Goal: Task Accomplishment & Management: Use online tool/utility

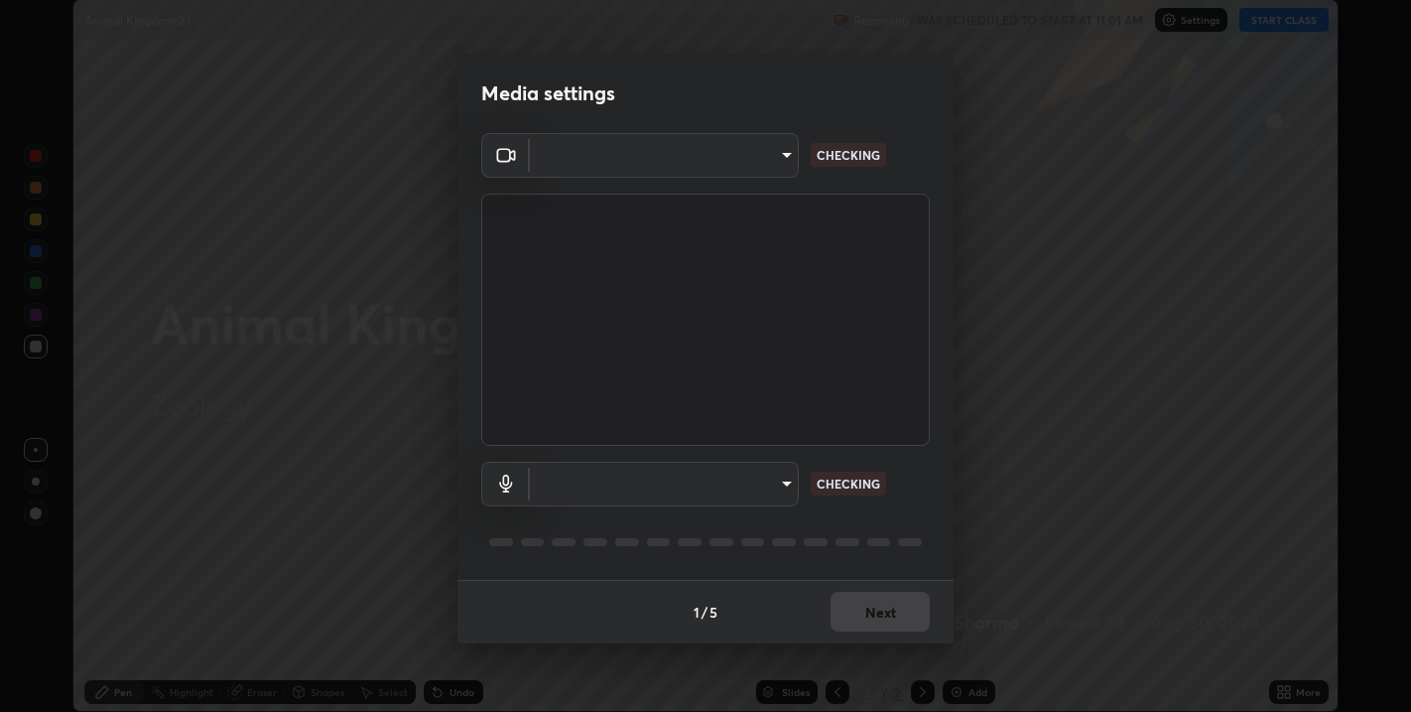
scroll to position [712, 1411]
type input "67417adfccfa8b42c30ef4407fe4a6c493a28e79373338af571501226f50bce5"
click at [785, 470] on body "Erase all Animal Kingdom 23 Recording WAS SCHEDULED TO START AT 11:01 AM Settin…" at bounding box center [705, 356] width 1411 height 712
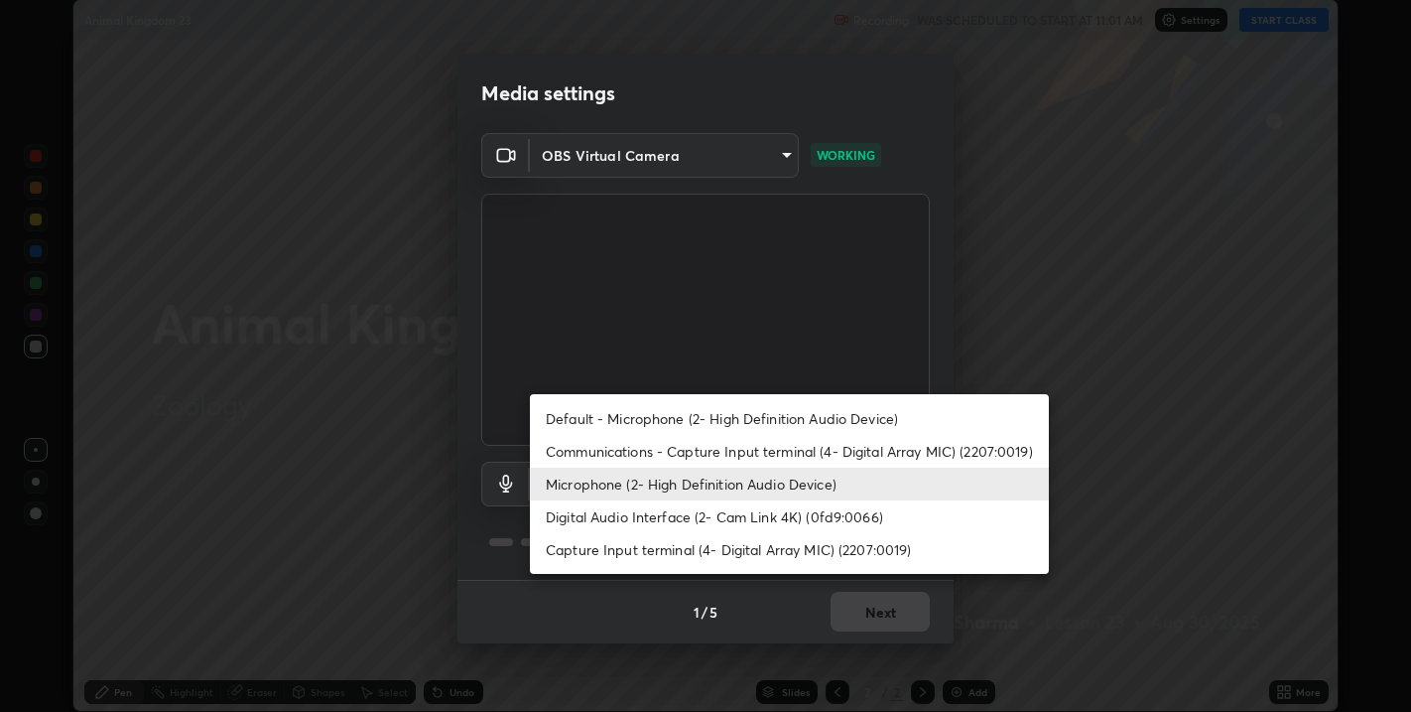
click at [748, 513] on li "Digital Audio Interface (2- Cam Link 4K) (0fd9:0066)" at bounding box center [789, 516] width 519 height 33
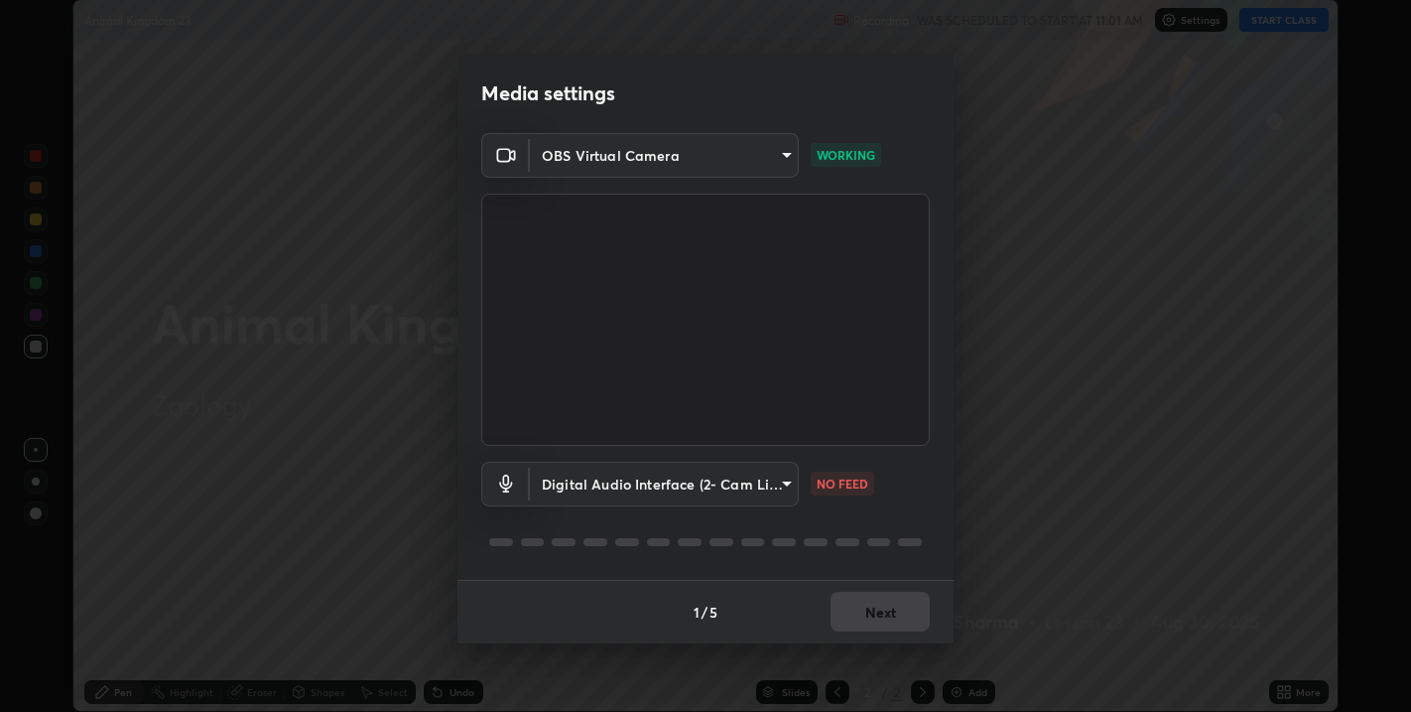
click at [766, 484] on body "Erase all Animal Kingdom 23 Recording WAS SCHEDULED TO START AT 11:01 AM Settin…" at bounding box center [705, 356] width 1411 height 712
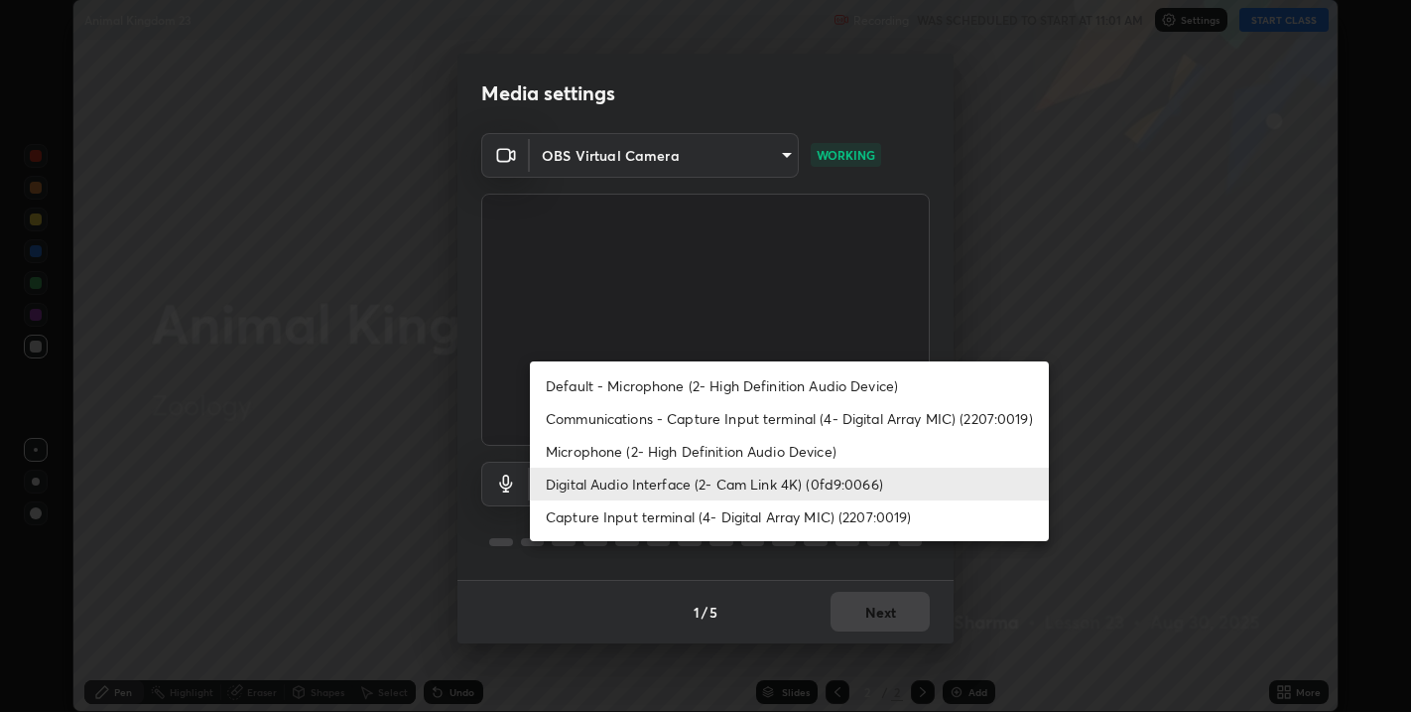
click at [714, 379] on li "Default - Microphone (2- High Definition Audio Device)" at bounding box center [789, 385] width 519 height 33
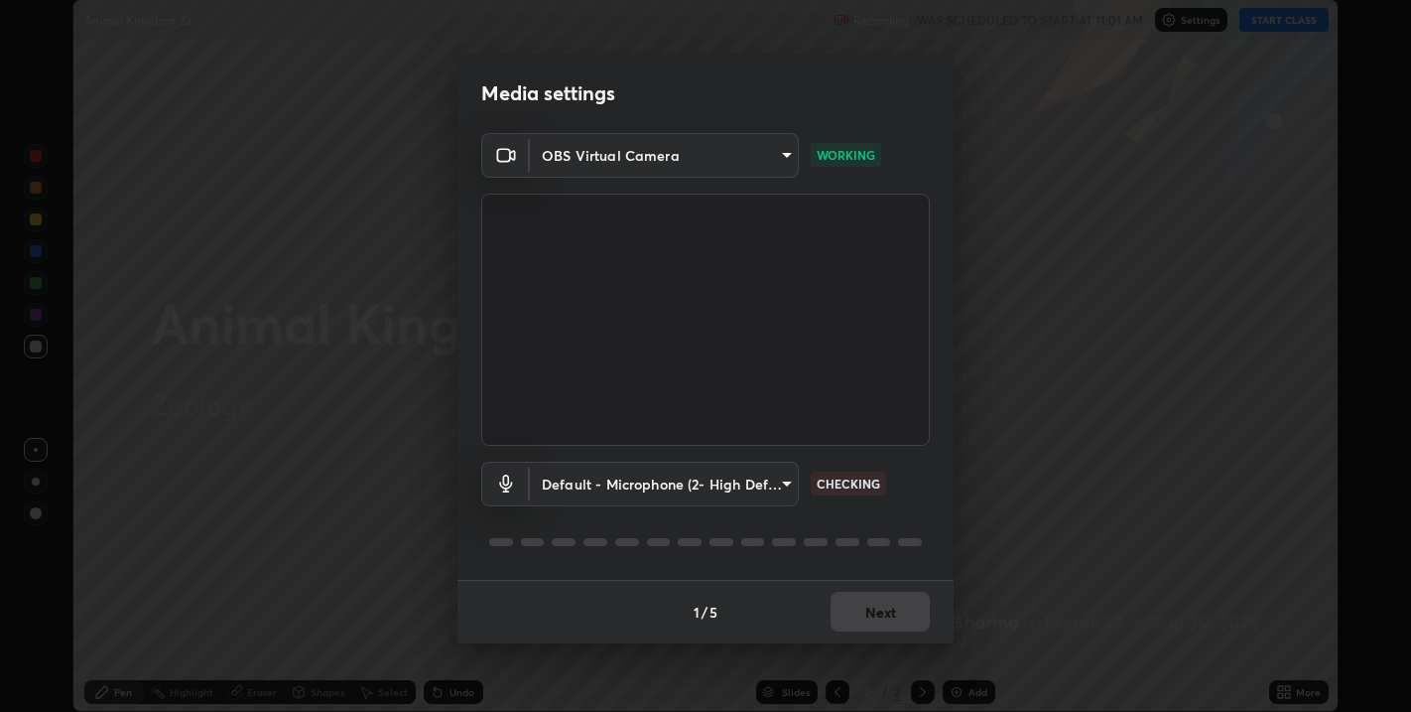
type input "default"
click at [904, 611] on button "Next" at bounding box center [880, 612] width 99 height 40
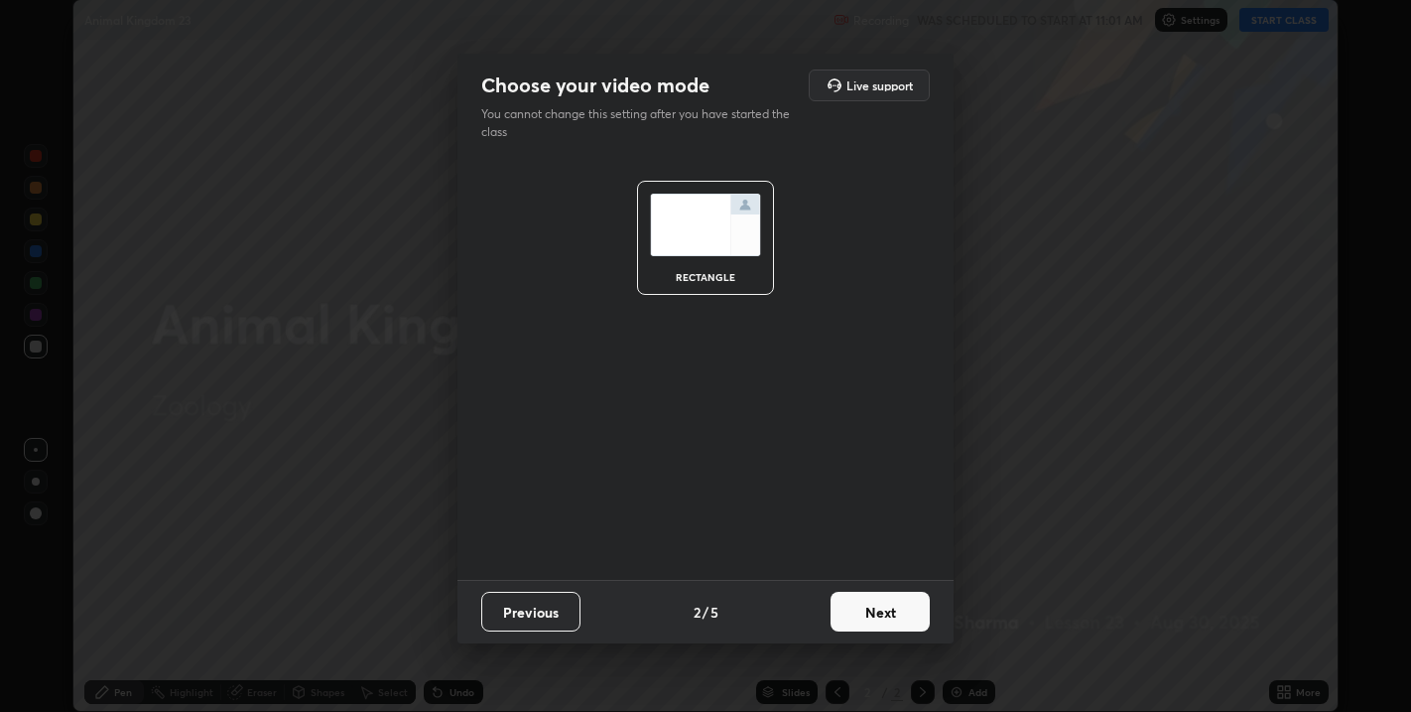
click at [907, 612] on button "Next" at bounding box center [880, 612] width 99 height 40
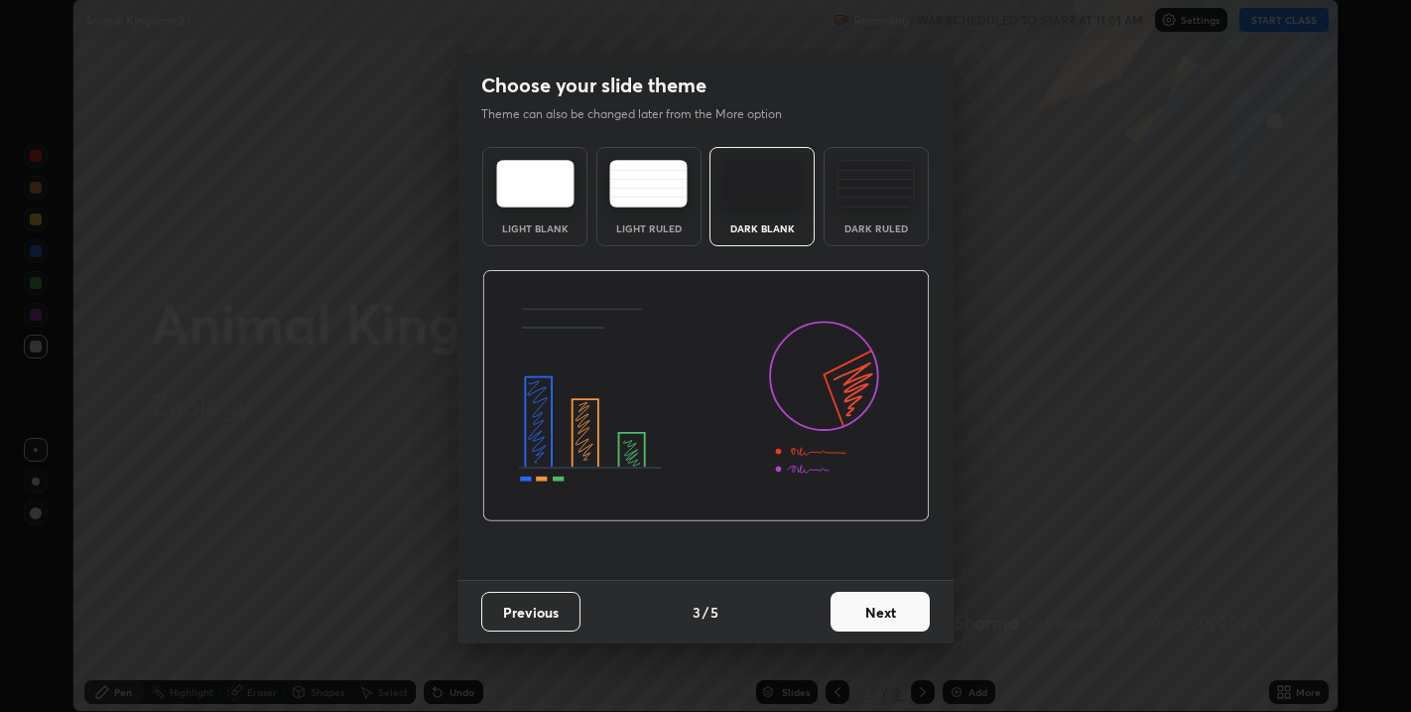
click at [914, 610] on button "Next" at bounding box center [880, 612] width 99 height 40
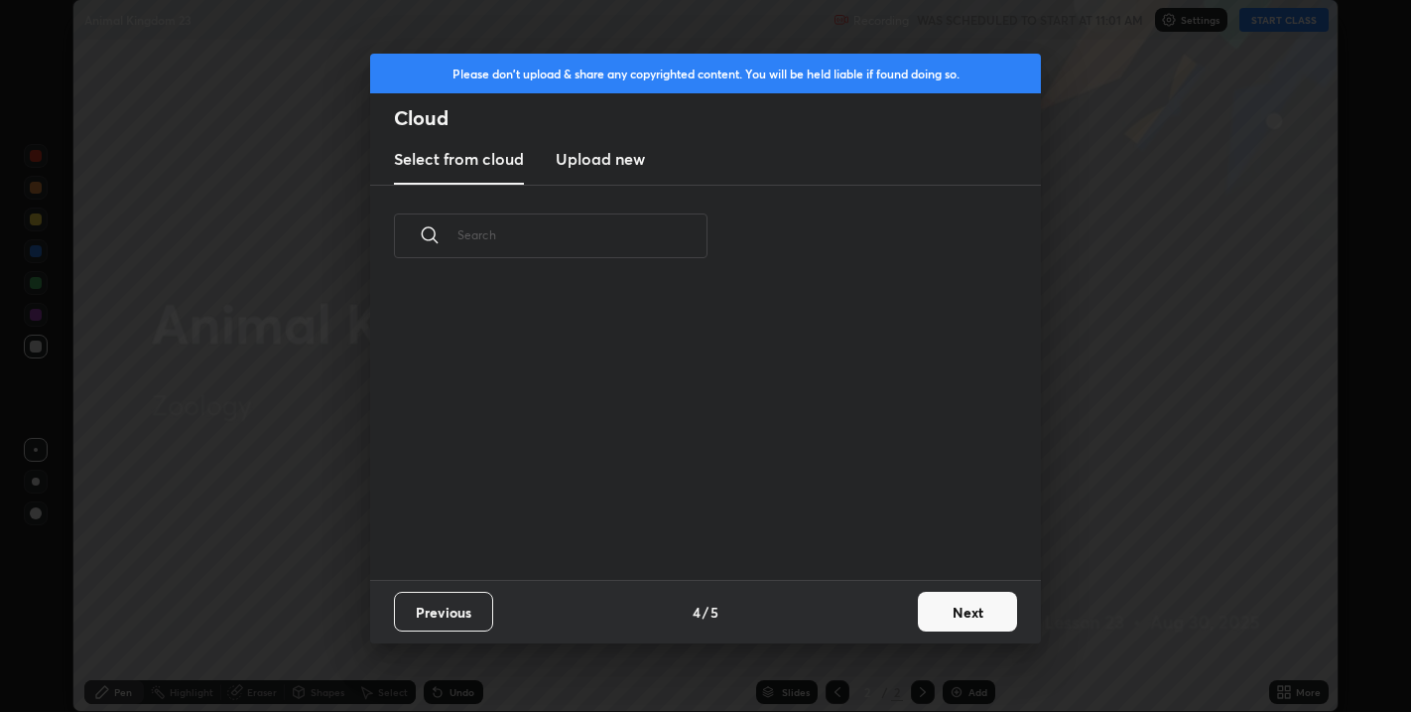
click at [960, 603] on button "Next" at bounding box center [967, 612] width 99 height 40
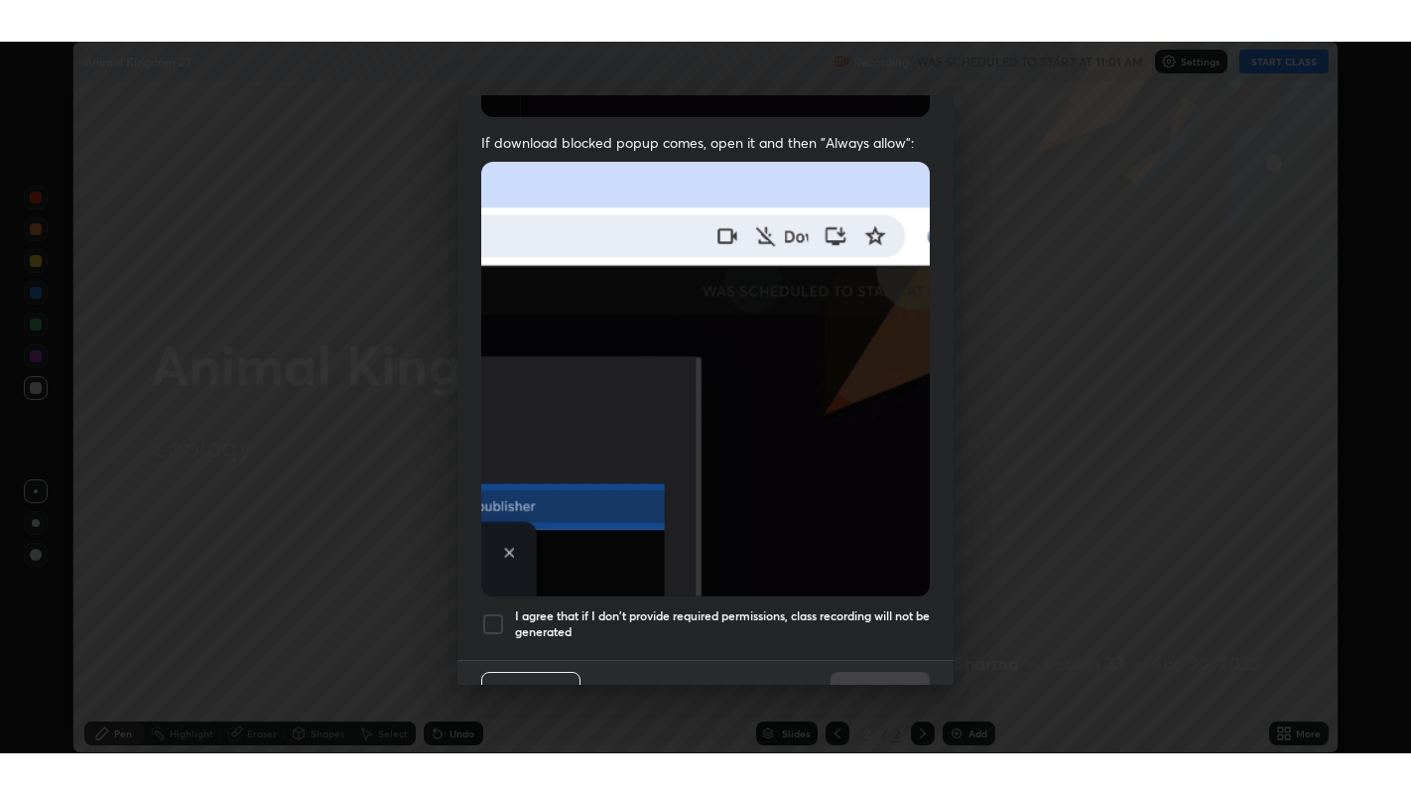
scroll to position [402, 0]
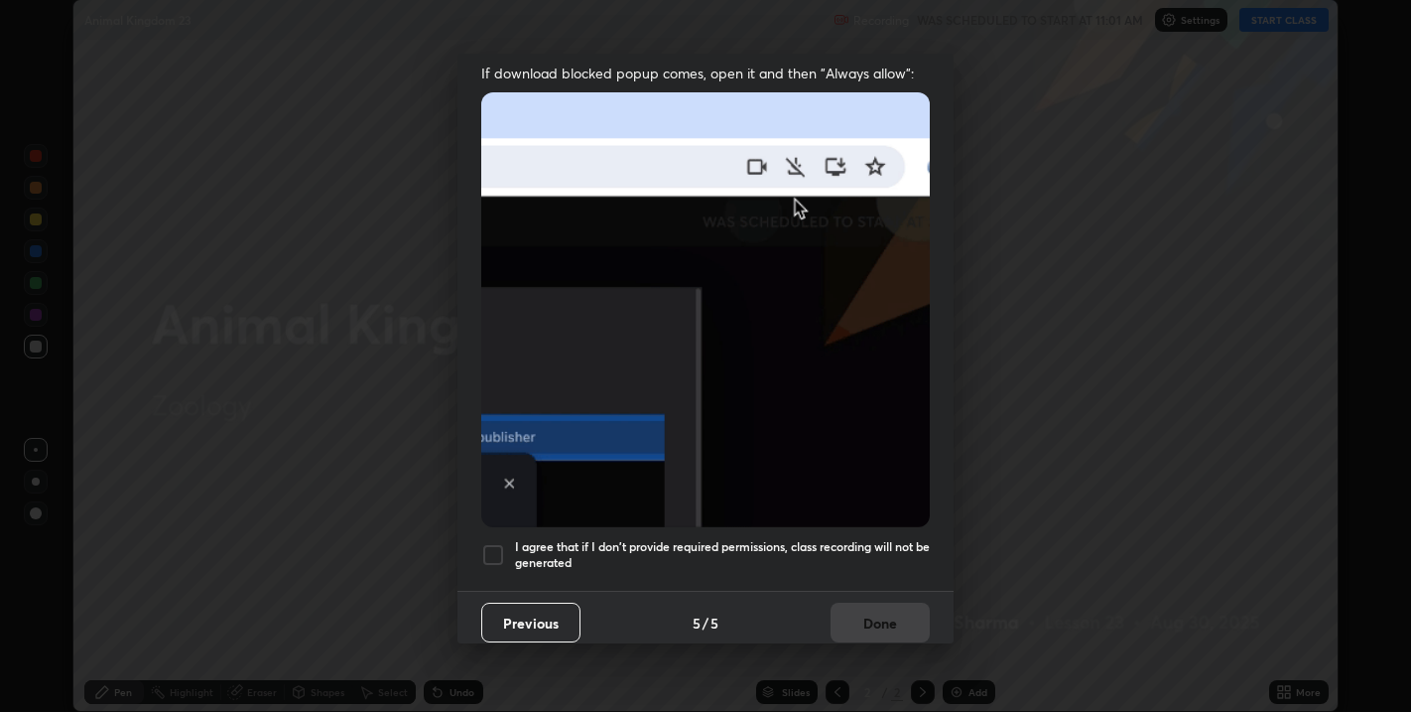
click at [492, 550] on div at bounding box center [493, 555] width 24 height 24
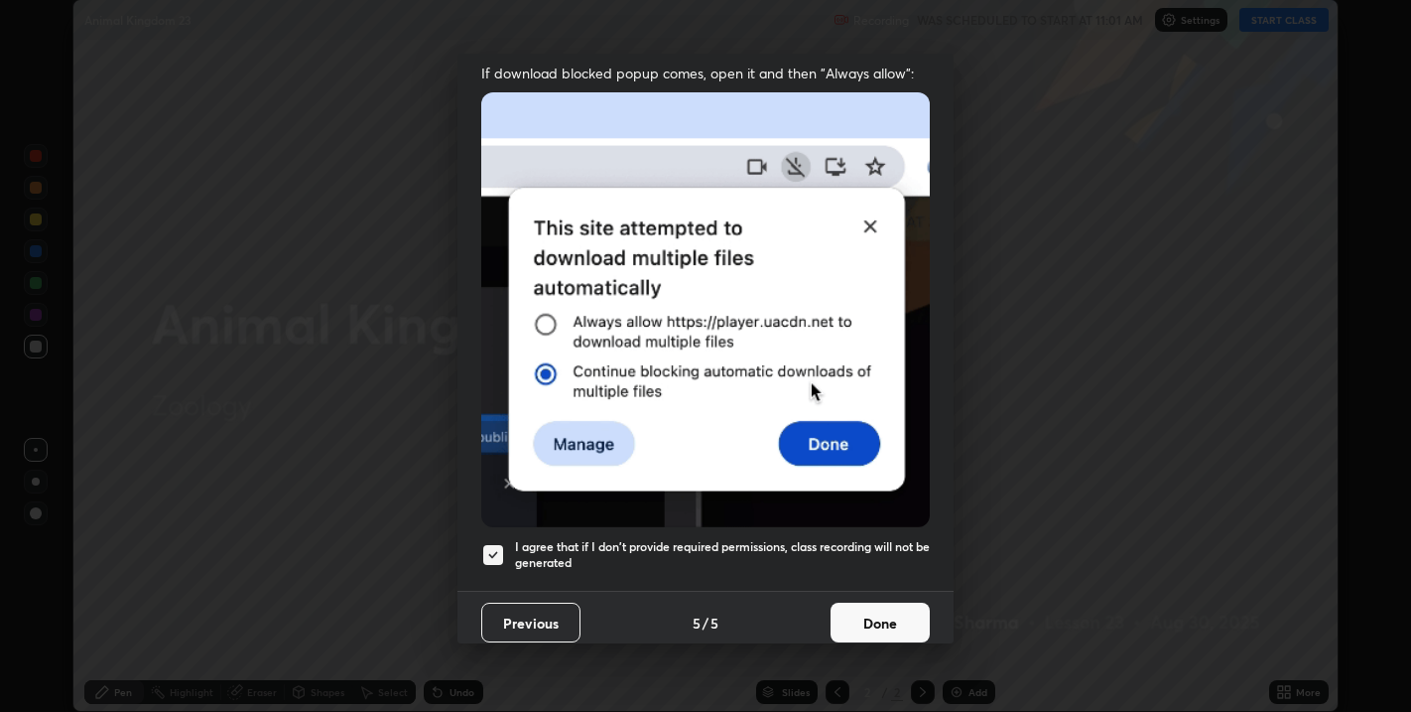
click at [890, 619] on button "Done" at bounding box center [880, 623] width 99 height 40
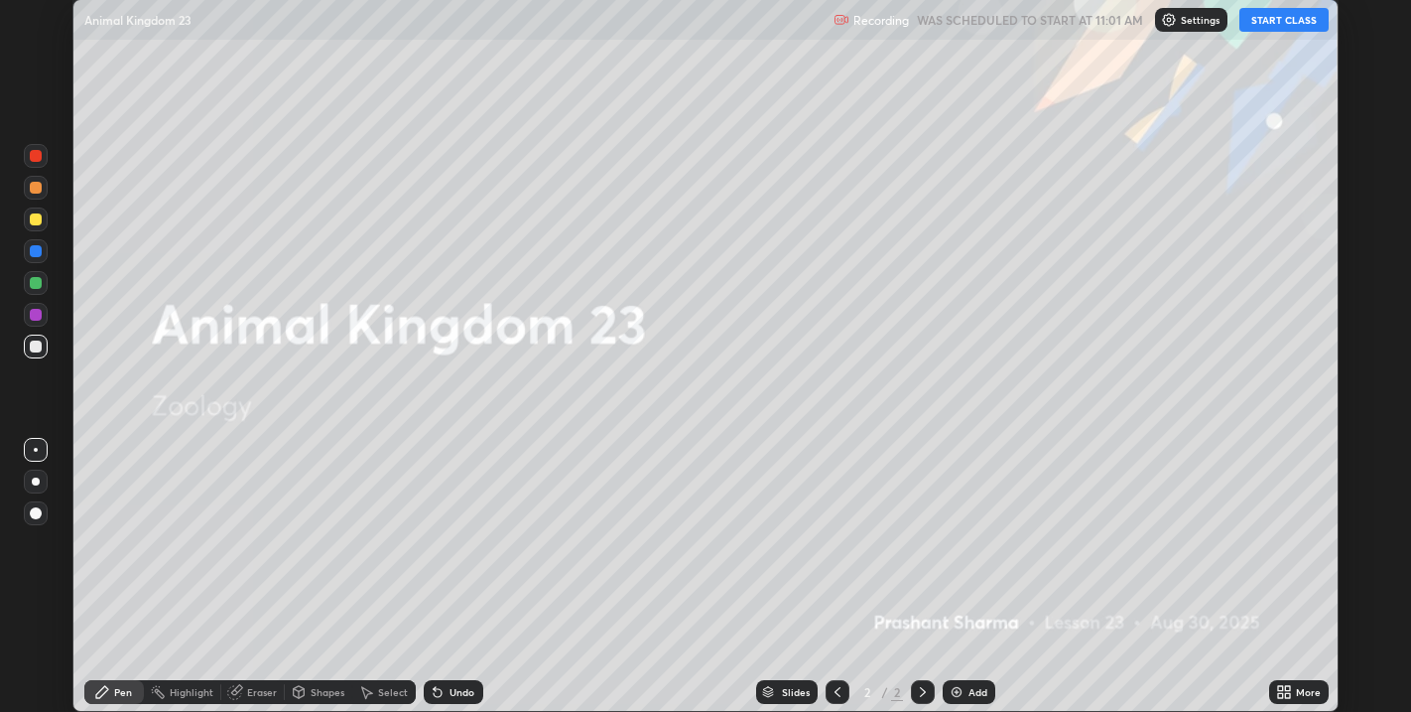
click at [1278, 689] on icon at bounding box center [1280, 688] width 5 height 5
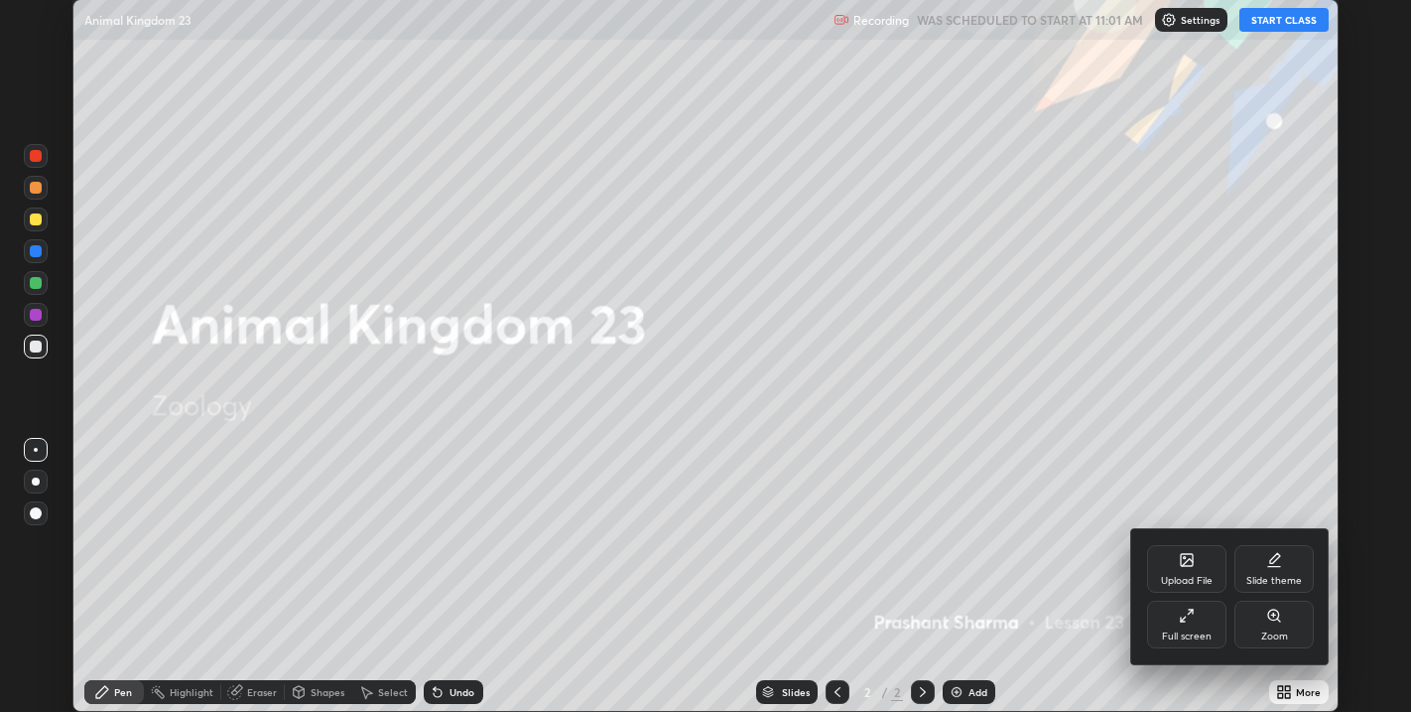
click at [1260, 560] on div "Slide theme" at bounding box center [1274, 569] width 79 height 48
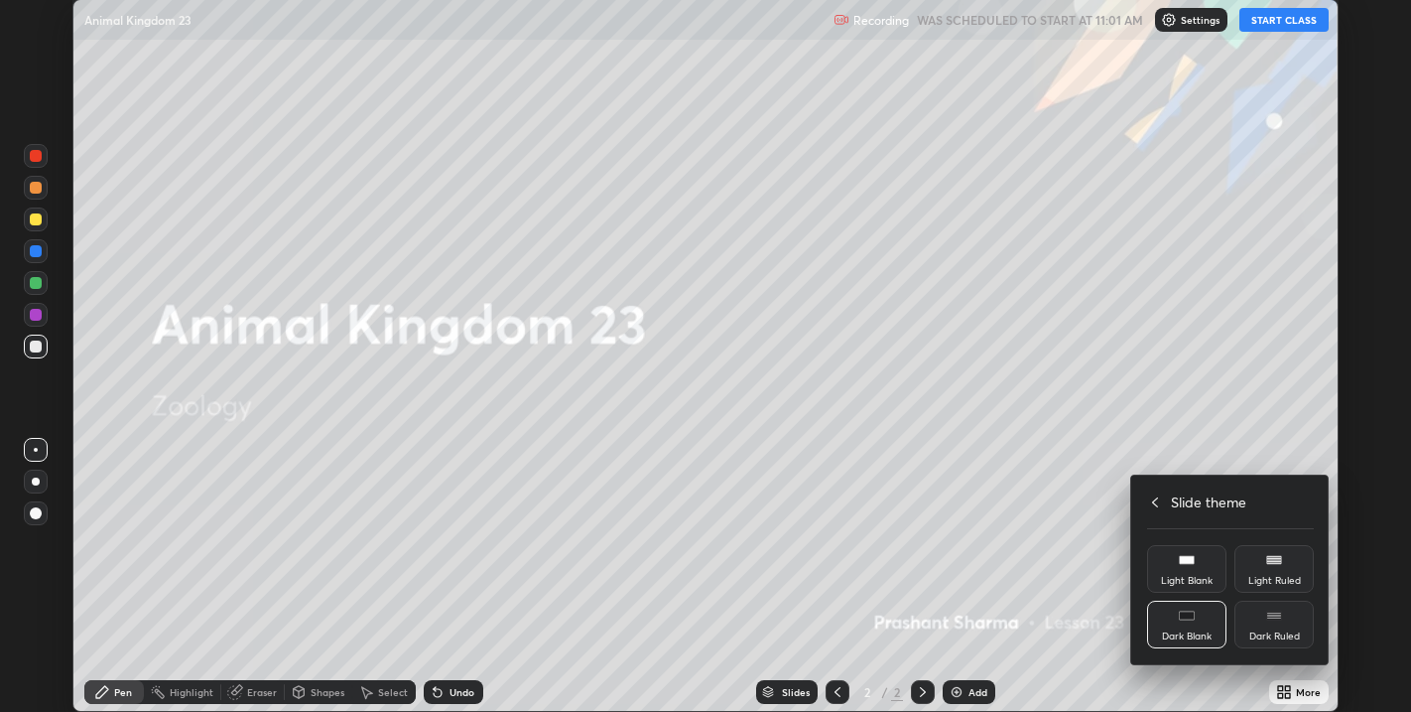
click at [1180, 632] on div "Dark Blank" at bounding box center [1187, 636] width 50 height 10
click at [1181, 502] on h4 "Slide theme" at bounding box center [1208, 501] width 75 height 21
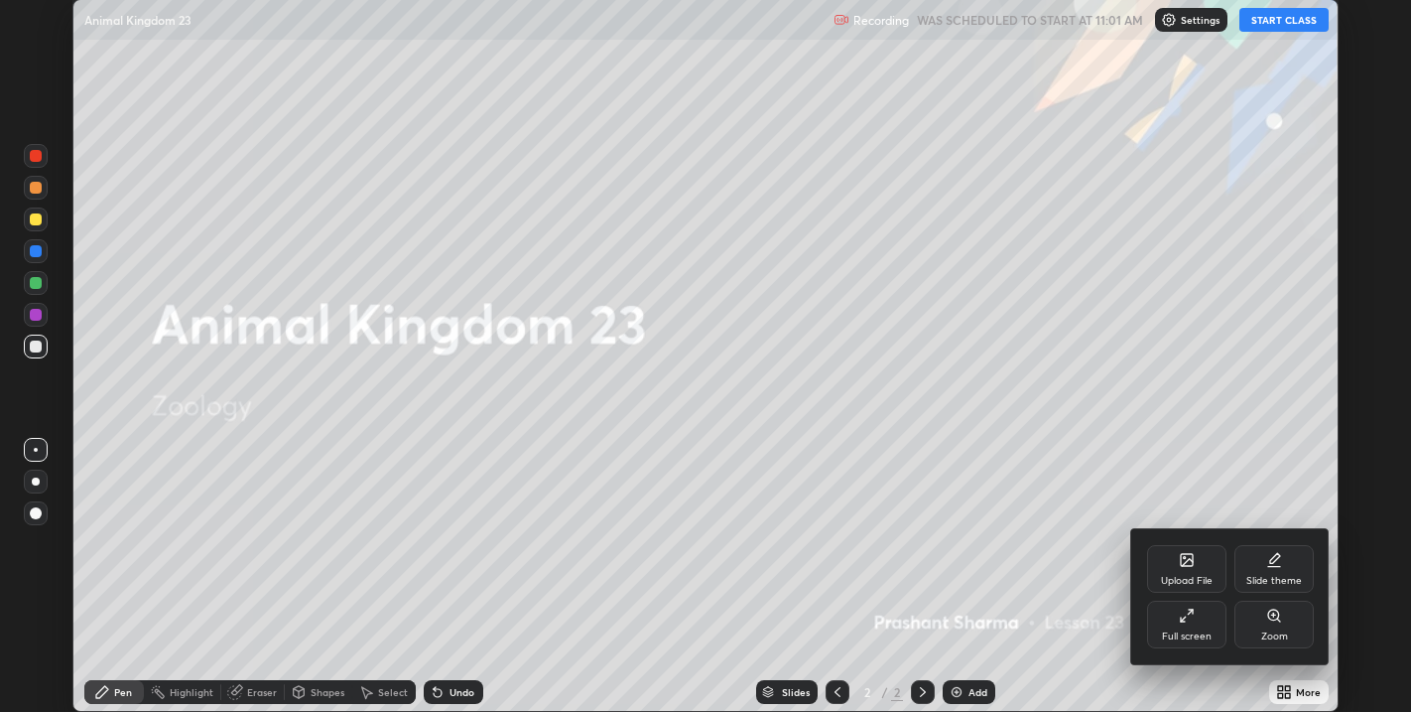
click at [1194, 625] on div "Full screen" at bounding box center [1186, 625] width 79 height 48
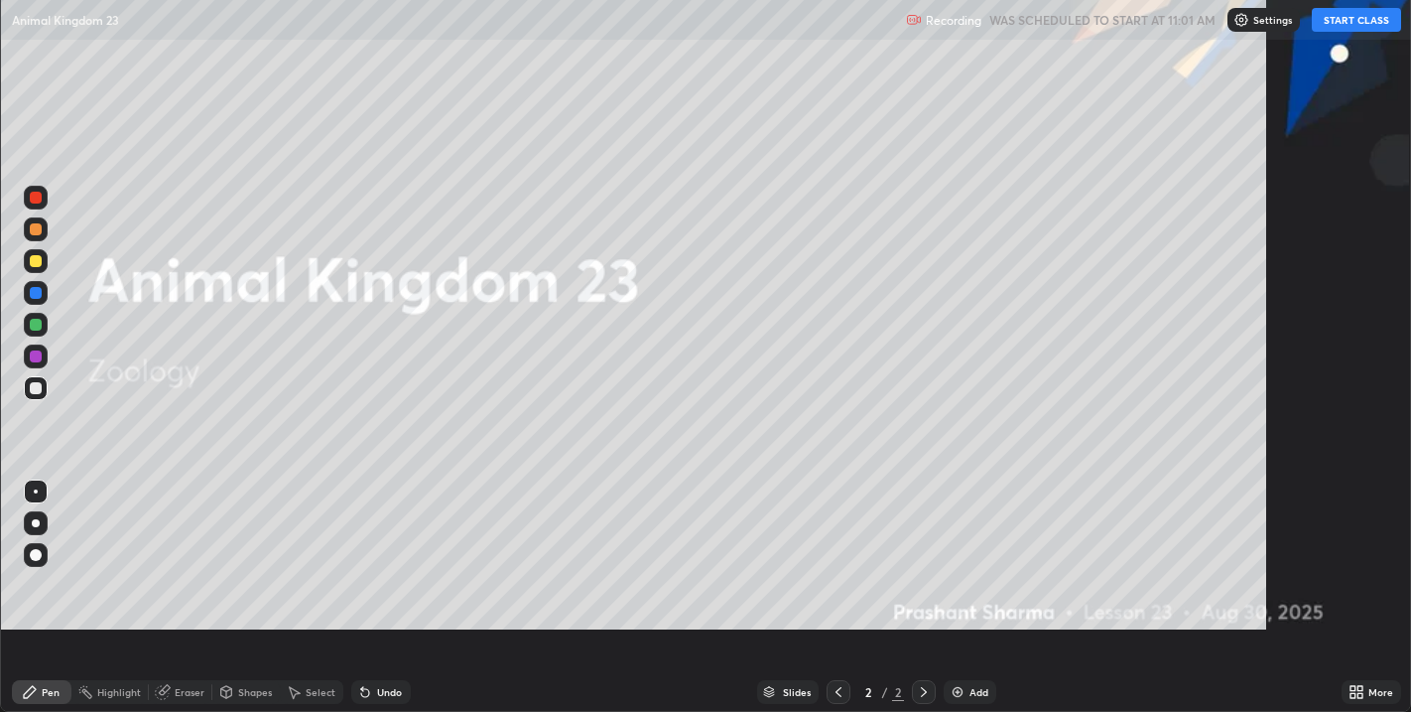
scroll to position [794, 1411]
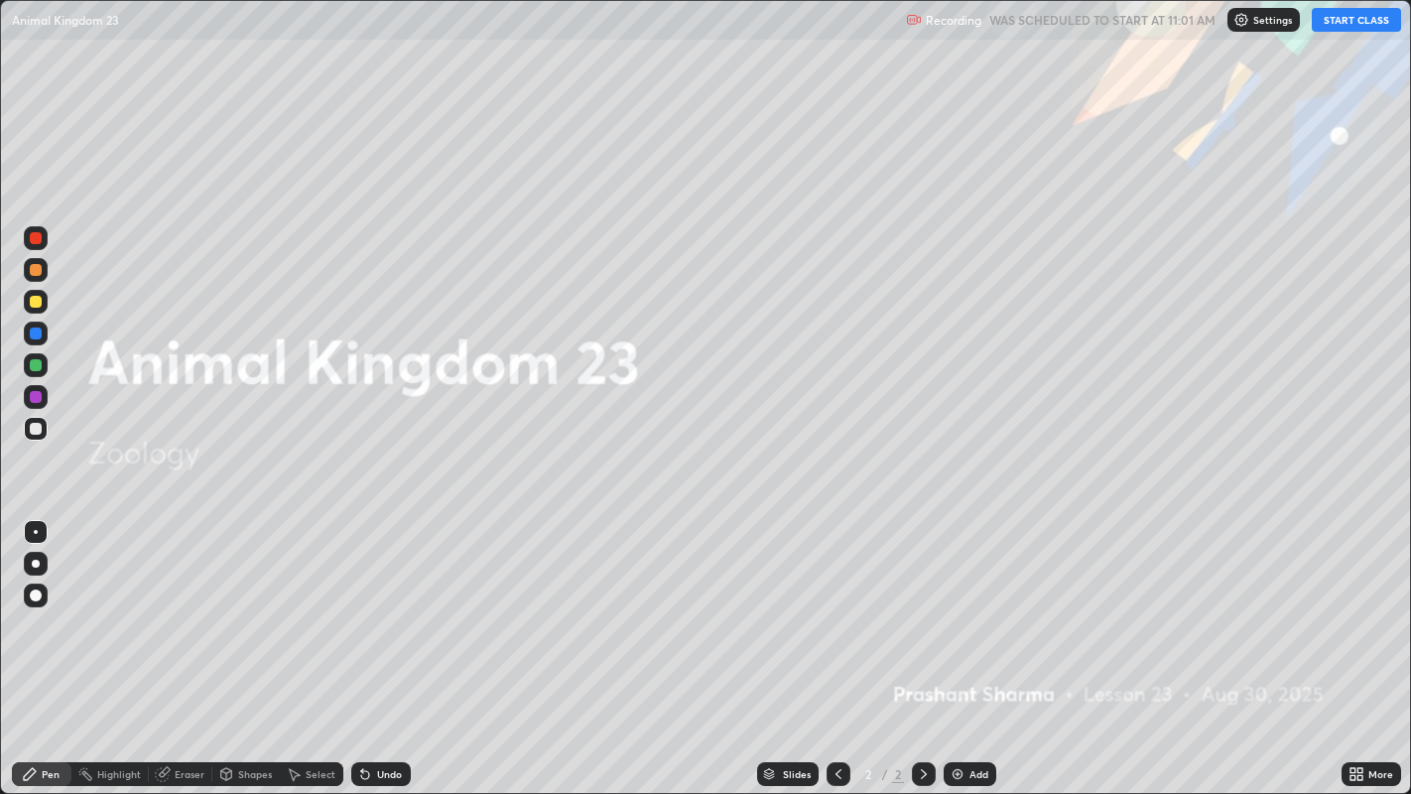
click at [981, 711] on div "Add" at bounding box center [979, 774] width 19 height 10
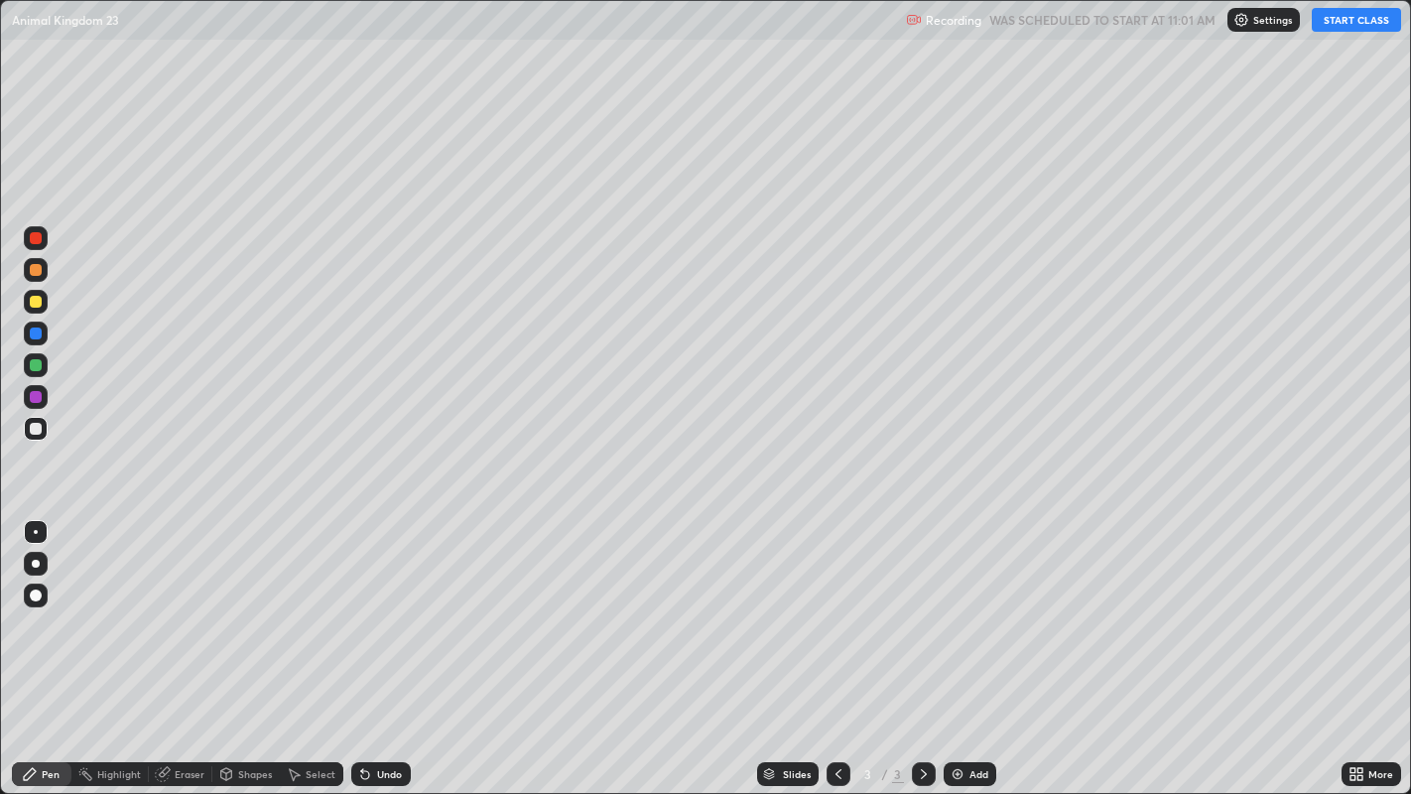
click at [1357, 22] on button "START CLASS" at bounding box center [1356, 20] width 89 height 24
click at [35, 302] on div at bounding box center [36, 302] width 12 height 12
click at [41, 427] on div at bounding box center [36, 429] width 12 height 12
click at [190, 711] on div "Eraser" at bounding box center [190, 774] width 30 height 10
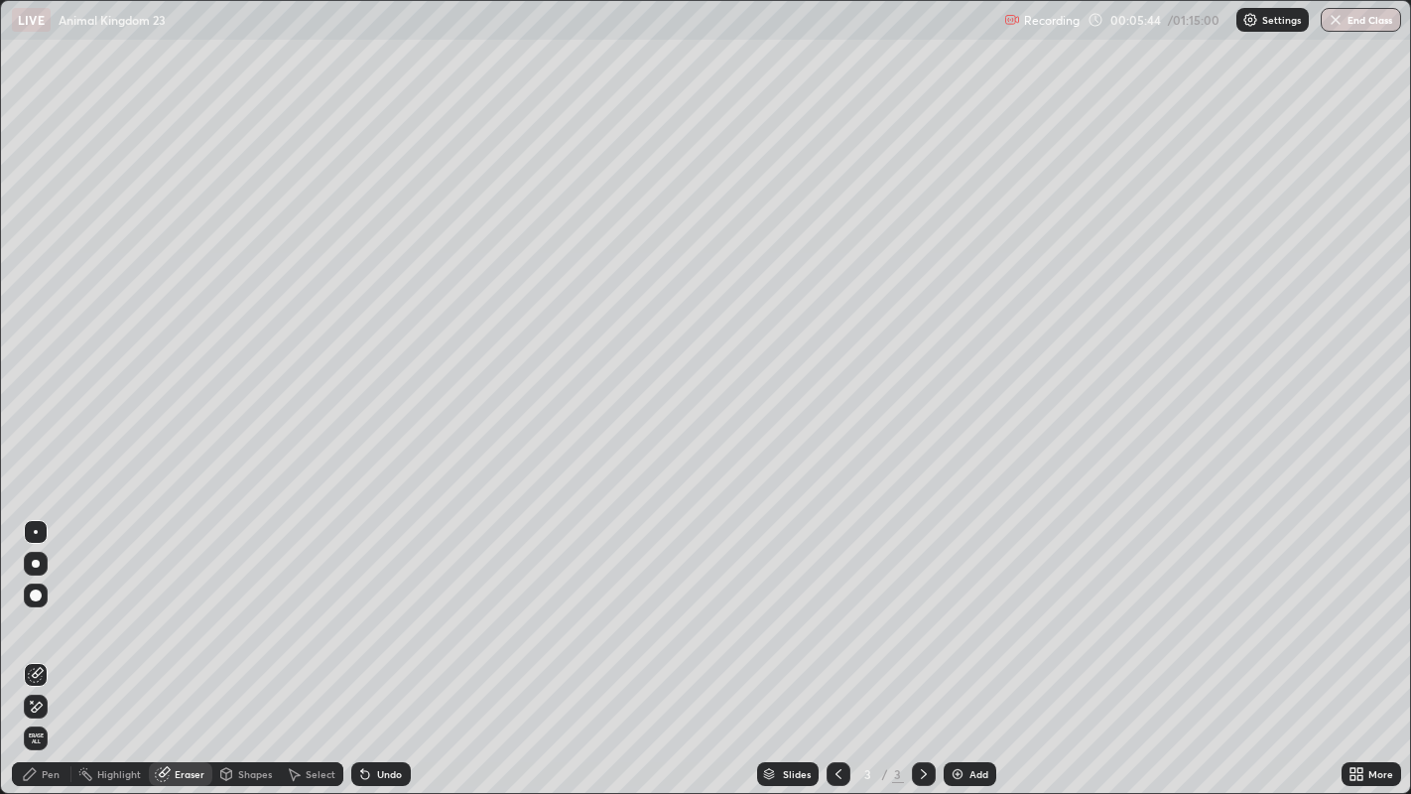
click at [52, 711] on div "Pen" at bounding box center [51, 774] width 18 height 10
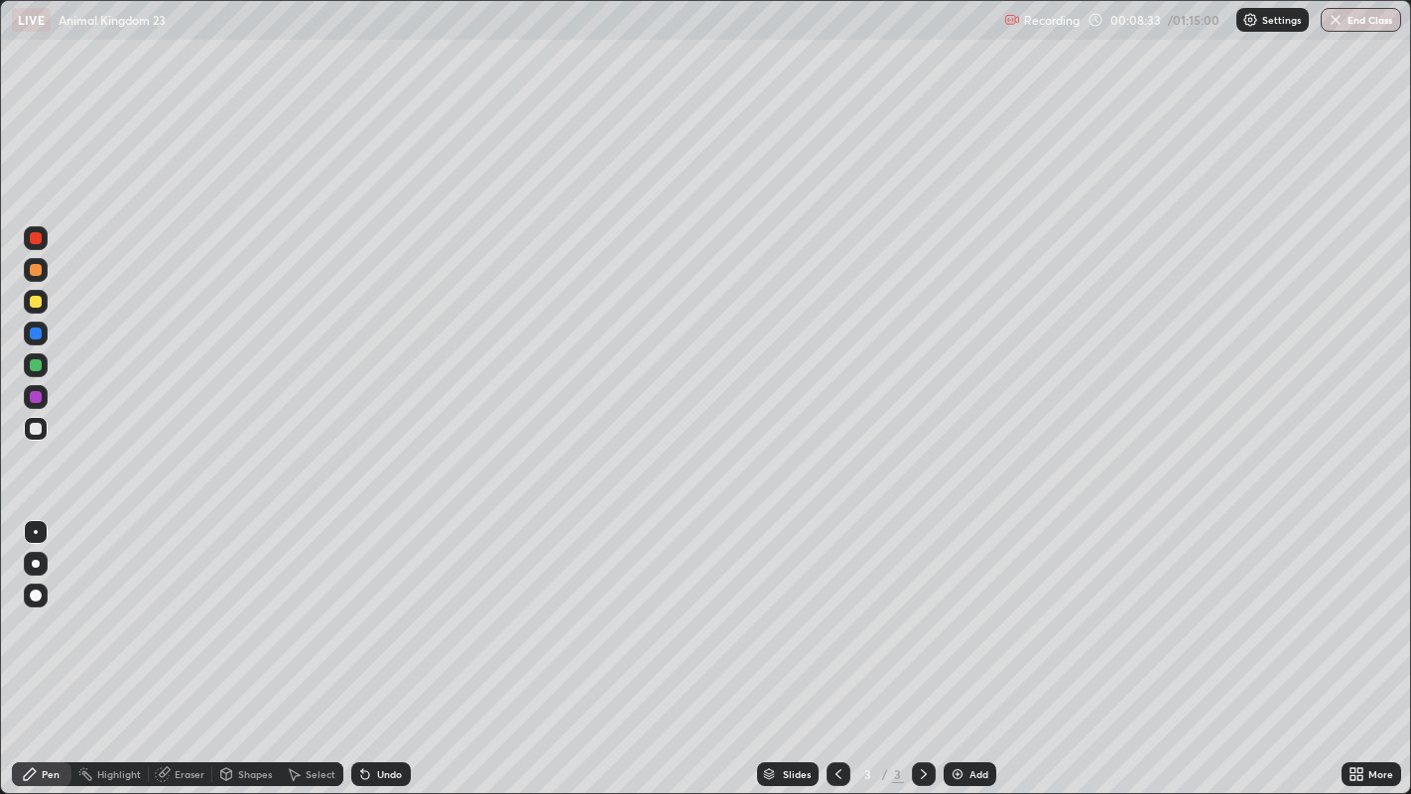
click at [392, 711] on div "Undo" at bounding box center [381, 774] width 60 height 24
click at [399, 711] on div "Undo" at bounding box center [389, 774] width 25 height 10
click at [965, 711] on div "Add" at bounding box center [970, 774] width 53 height 24
click at [38, 431] on div at bounding box center [36, 429] width 12 height 12
click at [37, 268] on div at bounding box center [36, 270] width 12 height 12
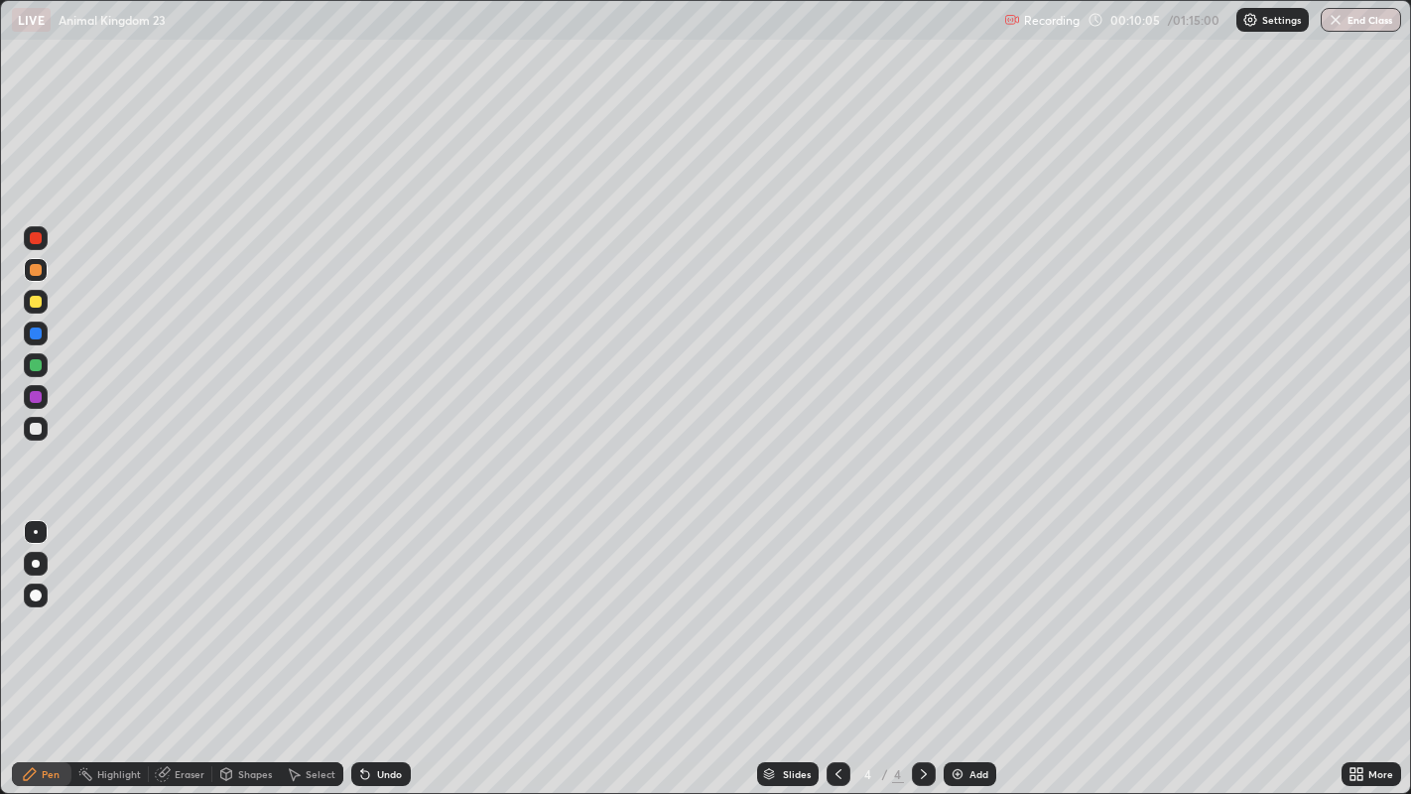
click at [41, 426] on div at bounding box center [36, 429] width 12 height 12
click at [317, 711] on div "Select" at bounding box center [321, 774] width 30 height 10
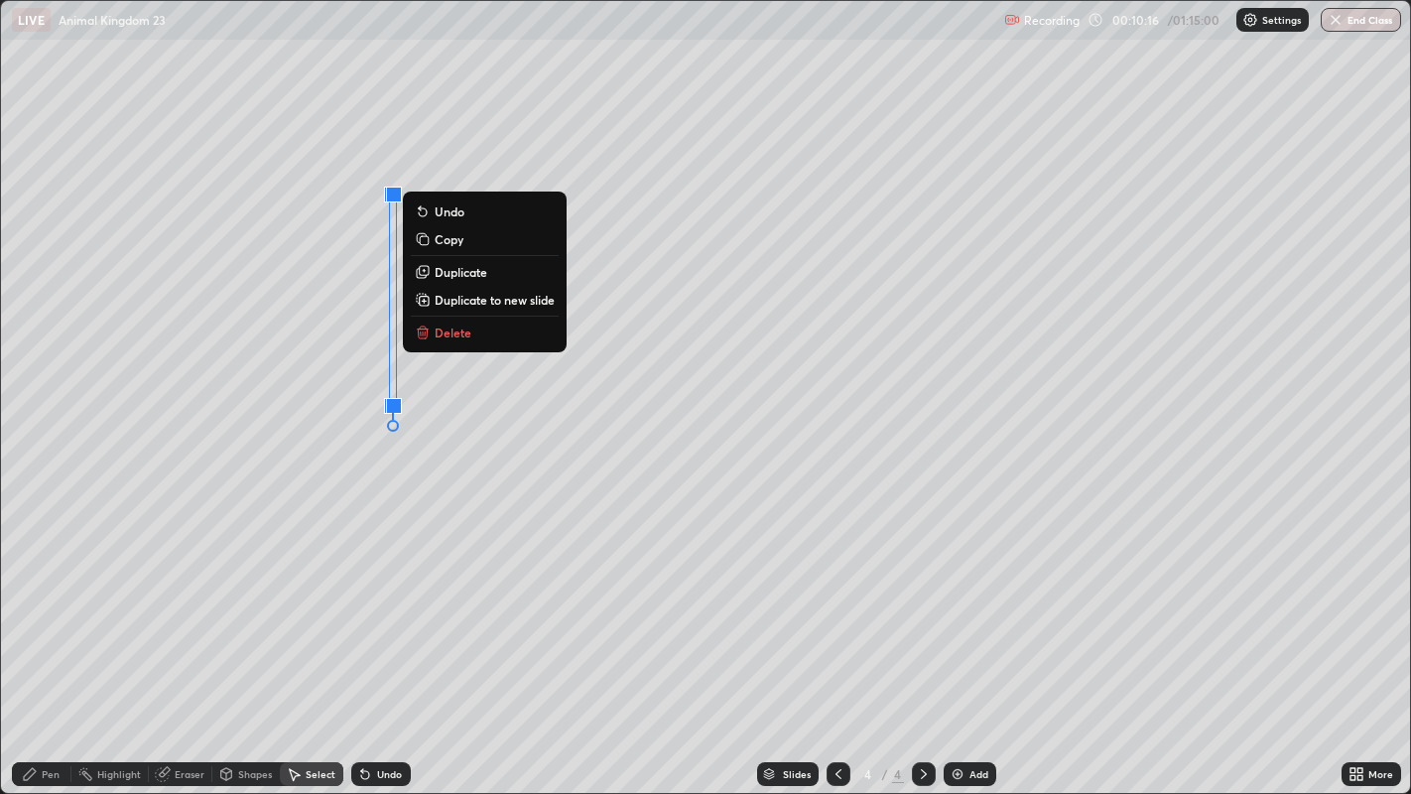
click at [302, 585] on div "0 ° Undo Copy Duplicate Duplicate to new slide Delete" at bounding box center [706, 397] width 1410 height 793
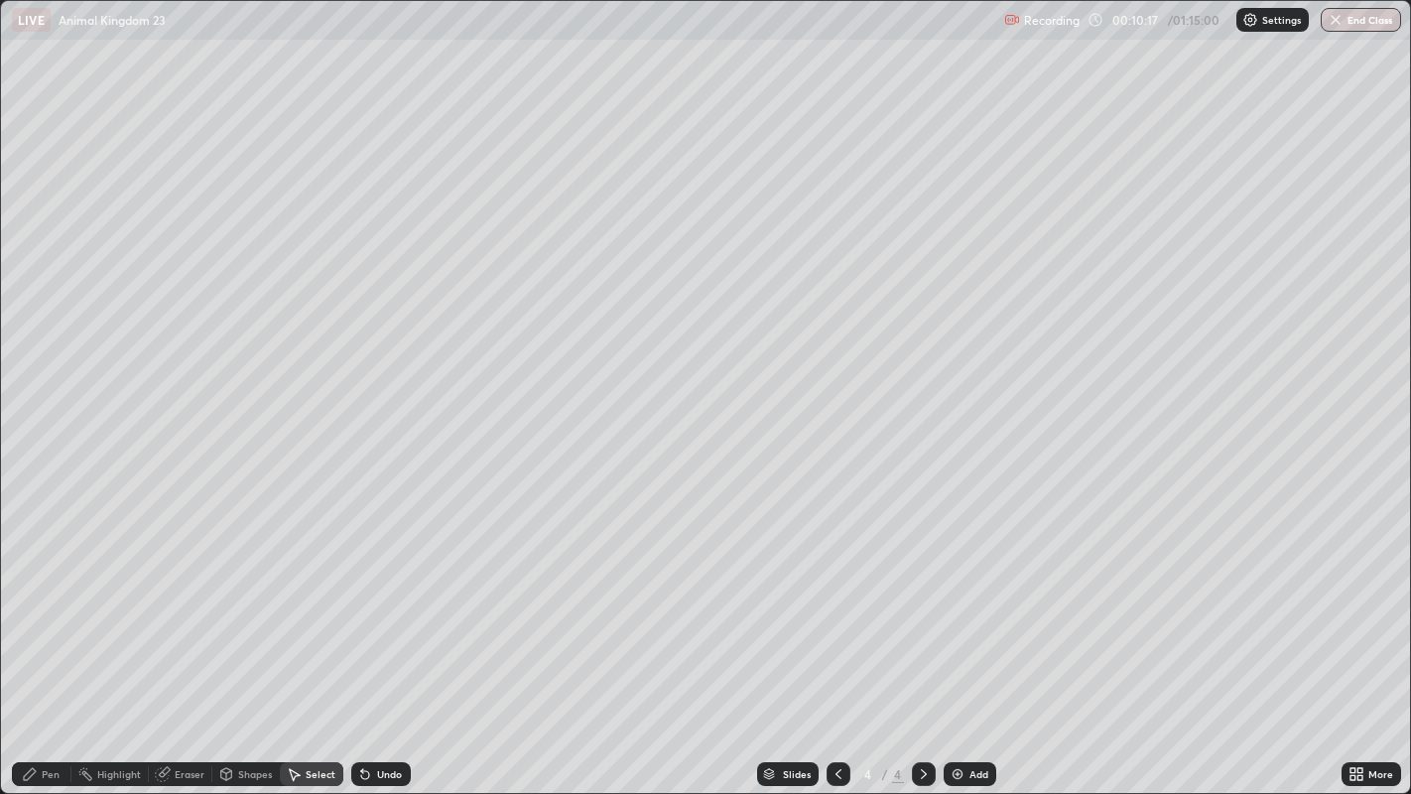
click at [254, 711] on div "Shapes" at bounding box center [255, 774] width 34 height 10
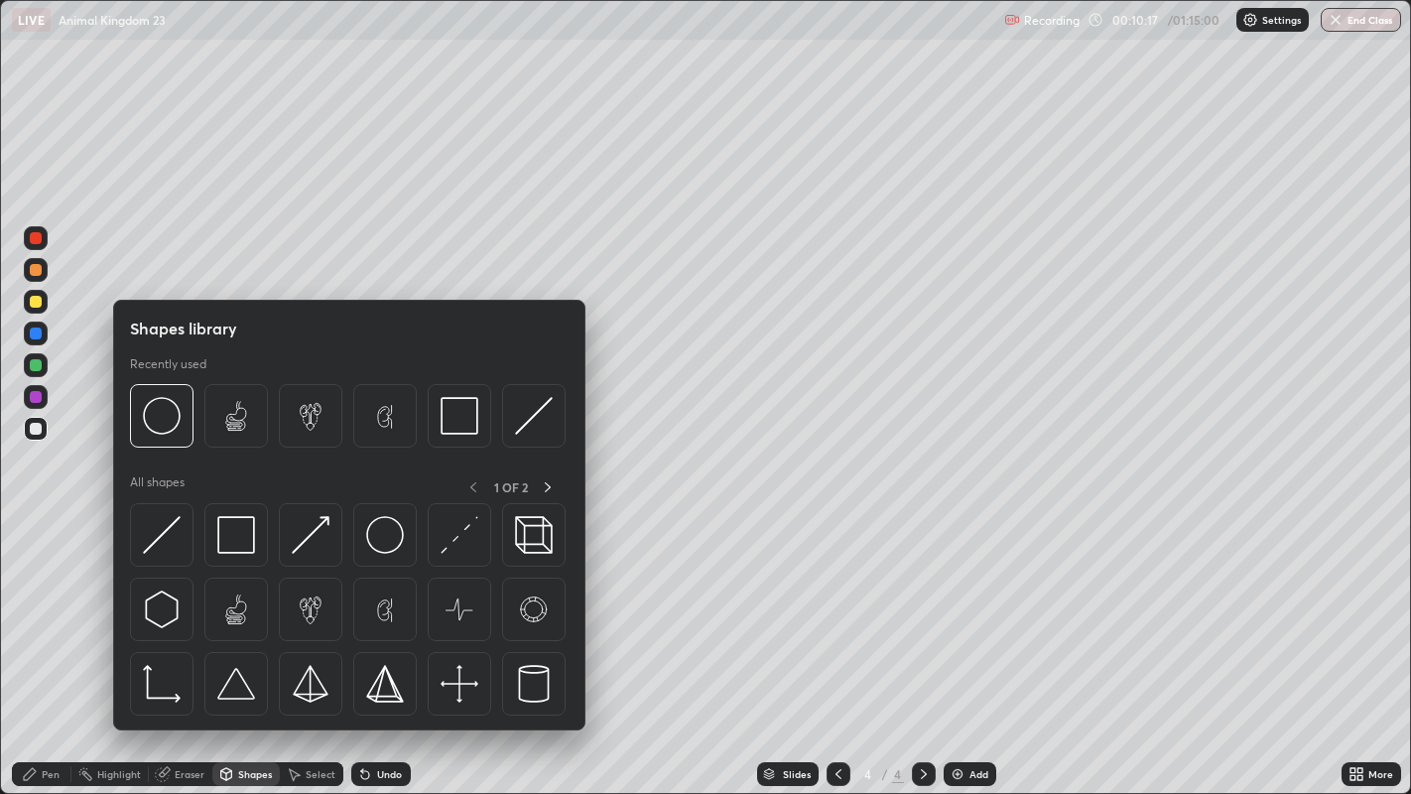
click at [194, 711] on div "Eraser" at bounding box center [190, 774] width 30 height 10
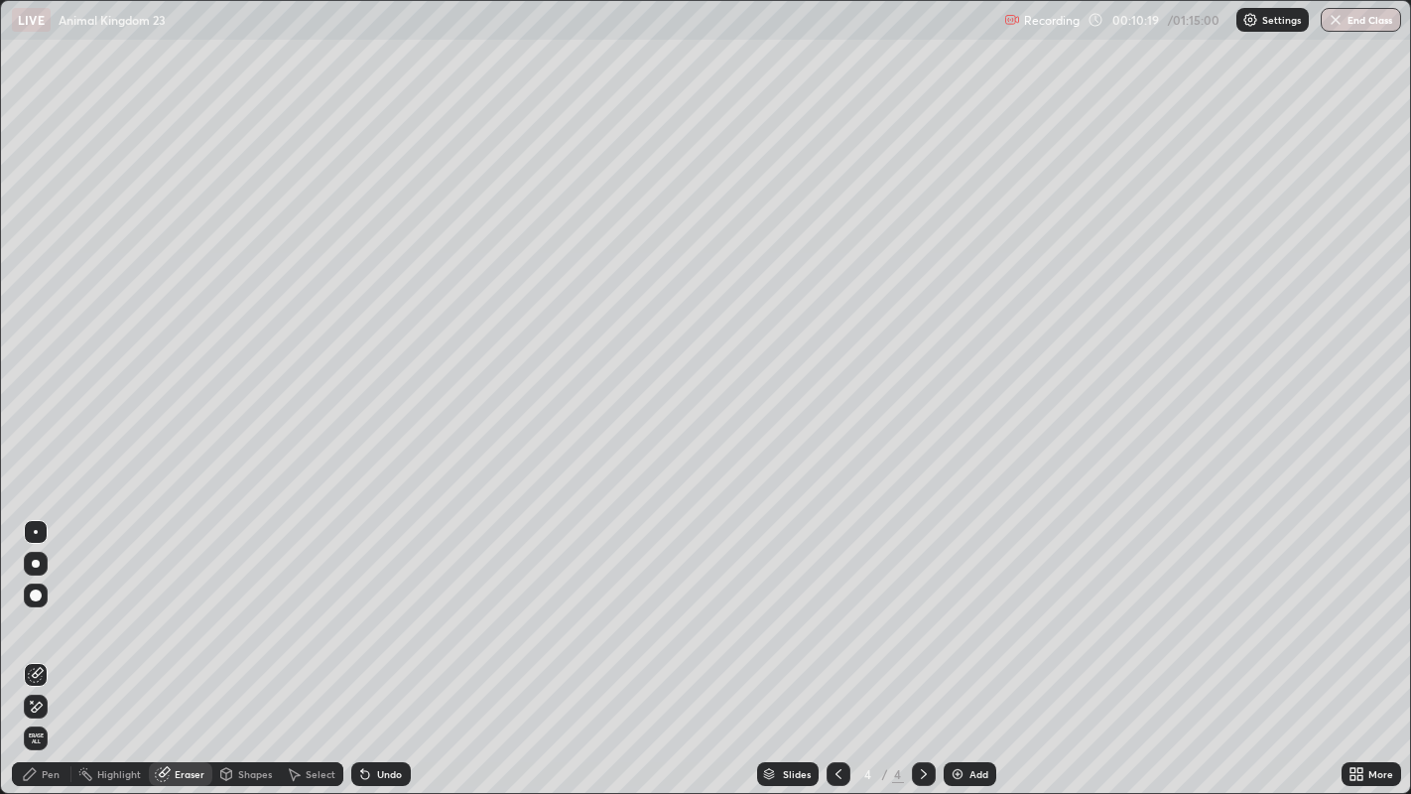
click at [54, 711] on div "Pen" at bounding box center [51, 774] width 18 height 10
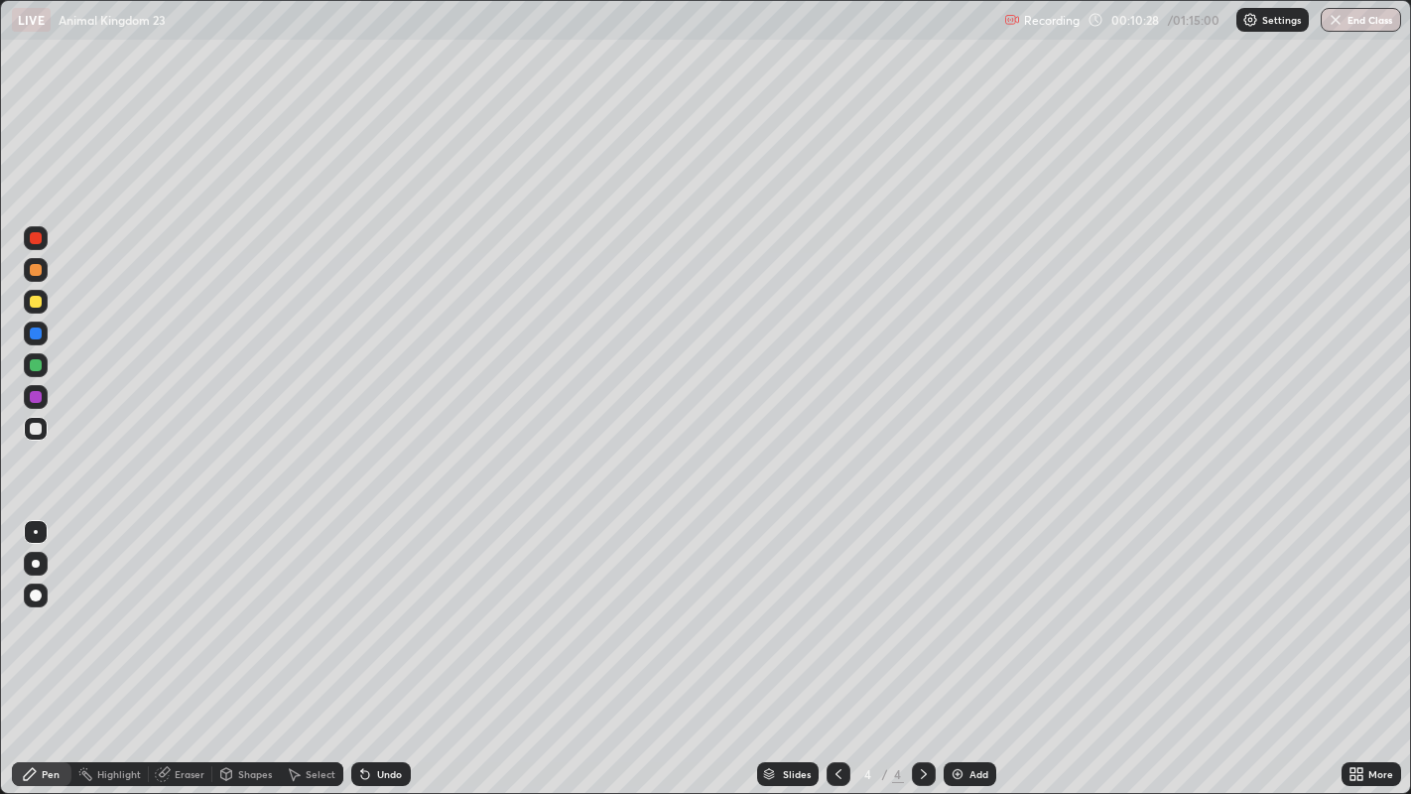
click at [34, 427] on div at bounding box center [36, 429] width 12 height 12
click at [37, 427] on div at bounding box center [36, 429] width 12 height 12
click at [34, 429] on div at bounding box center [36, 429] width 12 height 12
click at [37, 397] on div at bounding box center [36, 397] width 12 height 12
click at [35, 553] on div at bounding box center [36, 564] width 24 height 24
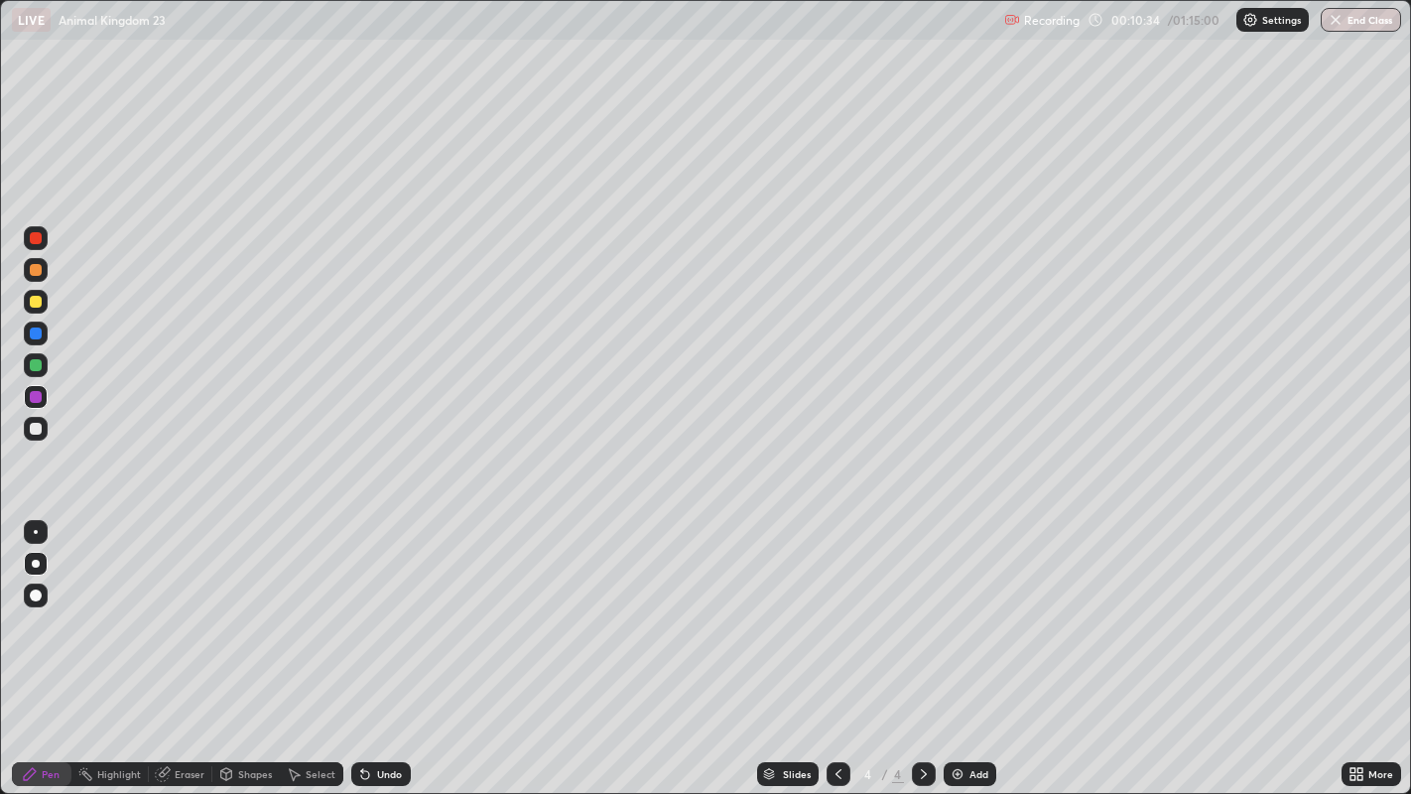
click at [38, 548] on div at bounding box center [36, 564] width 24 height 32
click at [36, 298] on div at bounding box center [36, 302] width 12 height 12
click at [34, 533] on div at bounding box center [36, 532] width 4 height 4
click at [35, 334] on div at bounding box center [36, 334] width 12 height 12
click at [37, 590] on div at bounding box center [36, 596] width 12 height 12
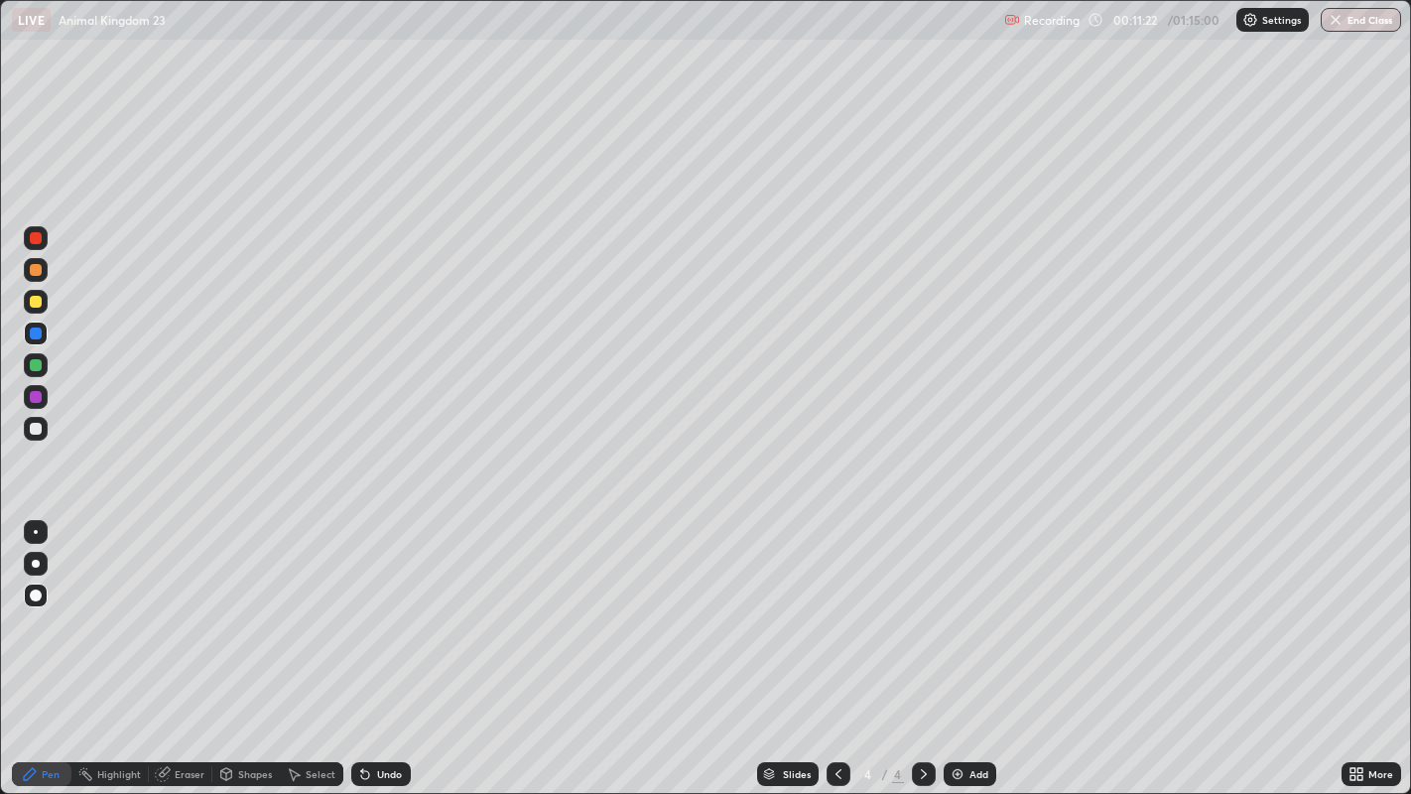
click at [38, 429] on div at bounding box center [36, 429] width 12 height 12
click at [37, 530] on div at bounding box center [36, 532] width 24 height 24
click at [35, 303] on div at bounding box center [36, 302] width 12 height 12
click at [37, 427] on div at bounding box center [36, 429] width 12 height 12
click at [37, 397] on div at bounding box center [36, 397] width 12 height 12
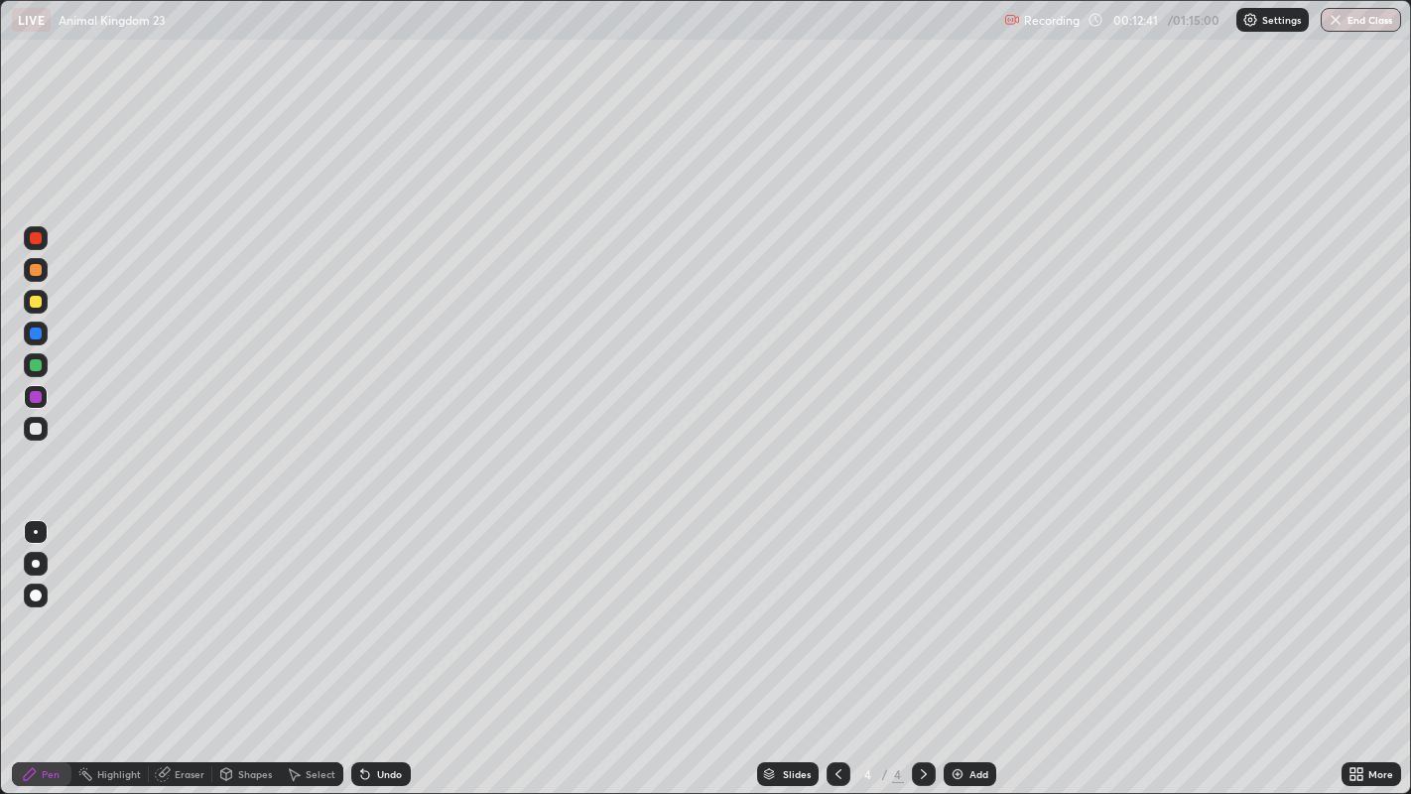
click at [35, 333] on div at bounding box center [36, 334] width 12 height 12
click at [35, 594] on div at bounding box center [36, 596] width 12 height 12
click at [39, 298] on div at bounding box center [36, 302] width 12 height 12
click at [35, 531] on div at bounding box center [36, 532] width 4 height 4
click at [34, 426] on div at bounding box center [36, 429] width 12 height 12
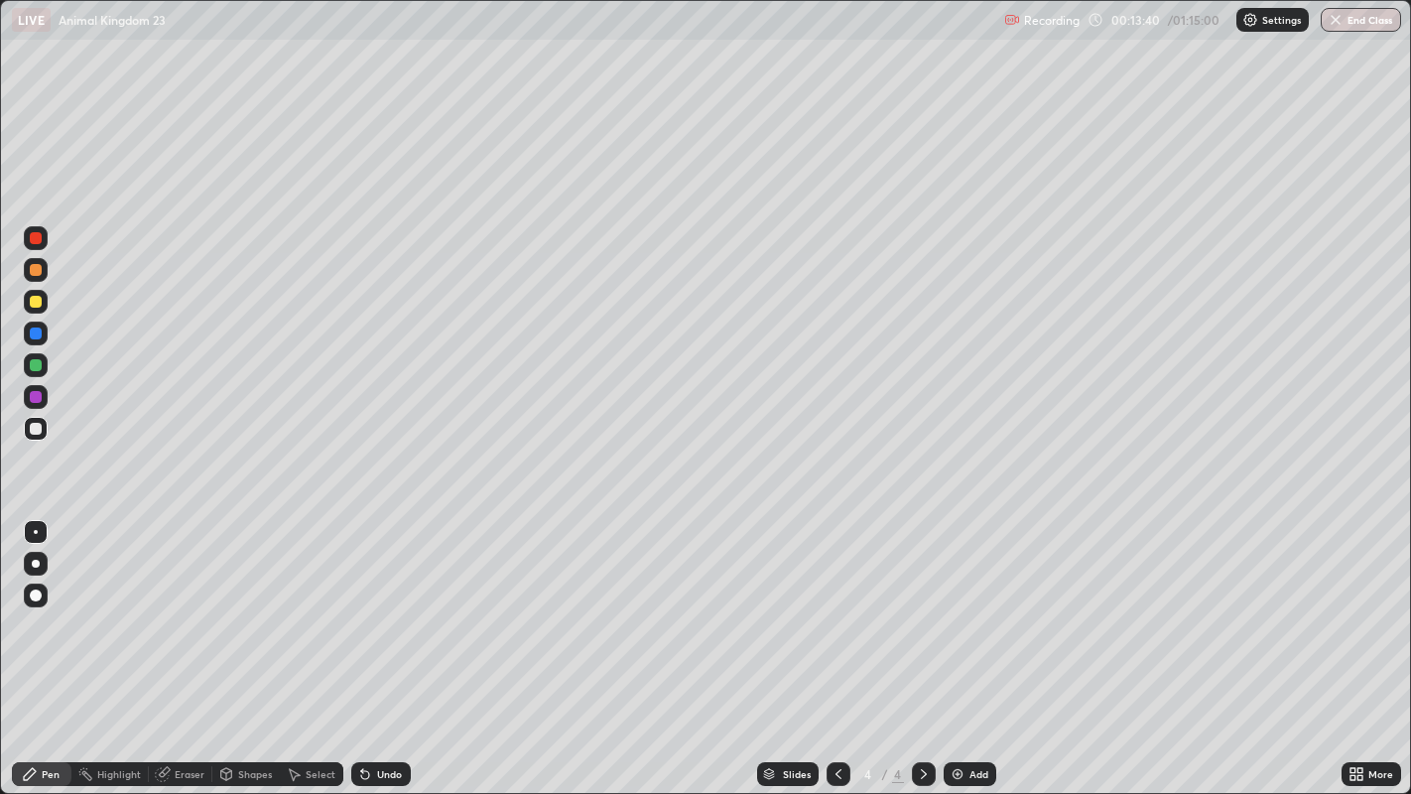
click at [187, 711] on div "Eraser" at bounding box center [190, 774] width 30 height 10
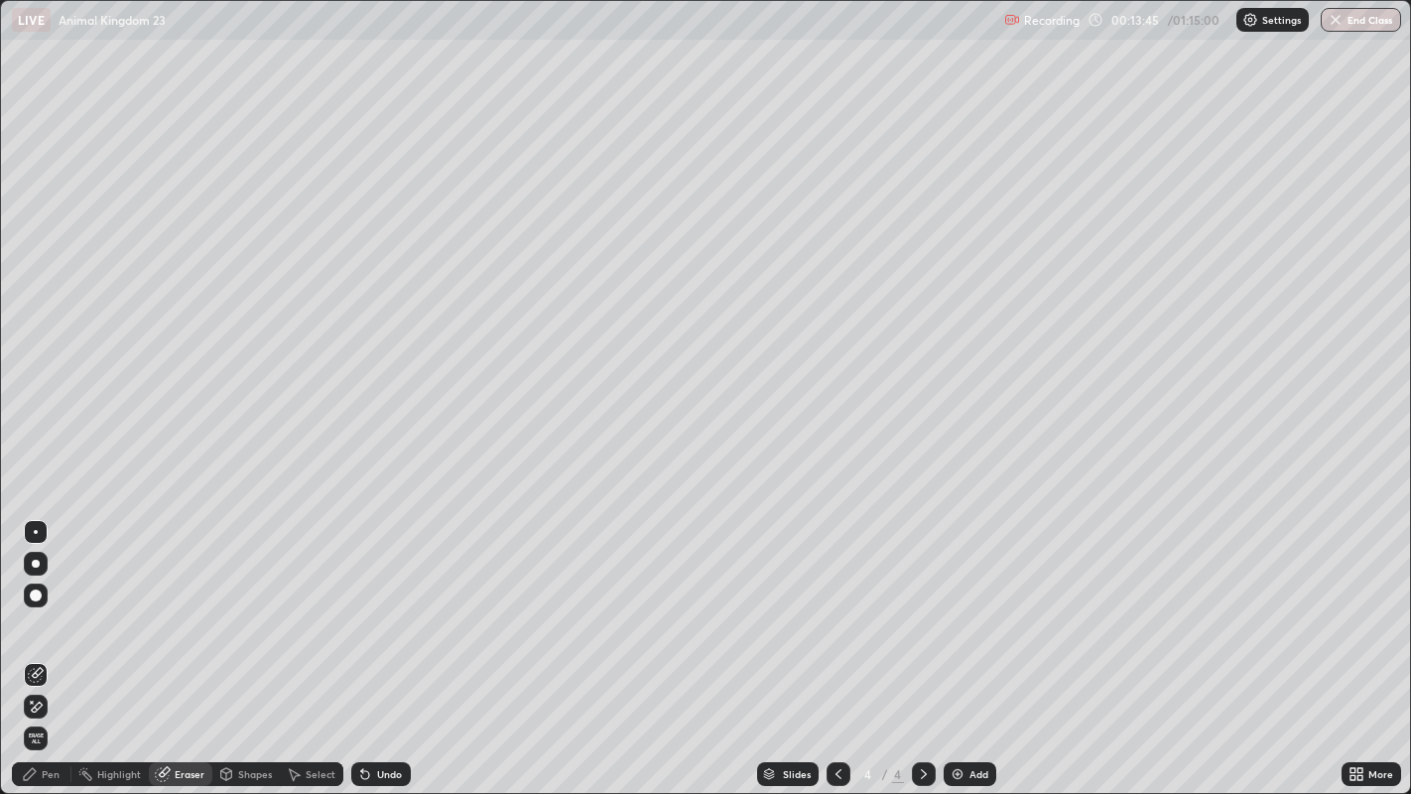
click at [50, 711] on div "Pen" at bounding box center [51, 774] width 18 height 10
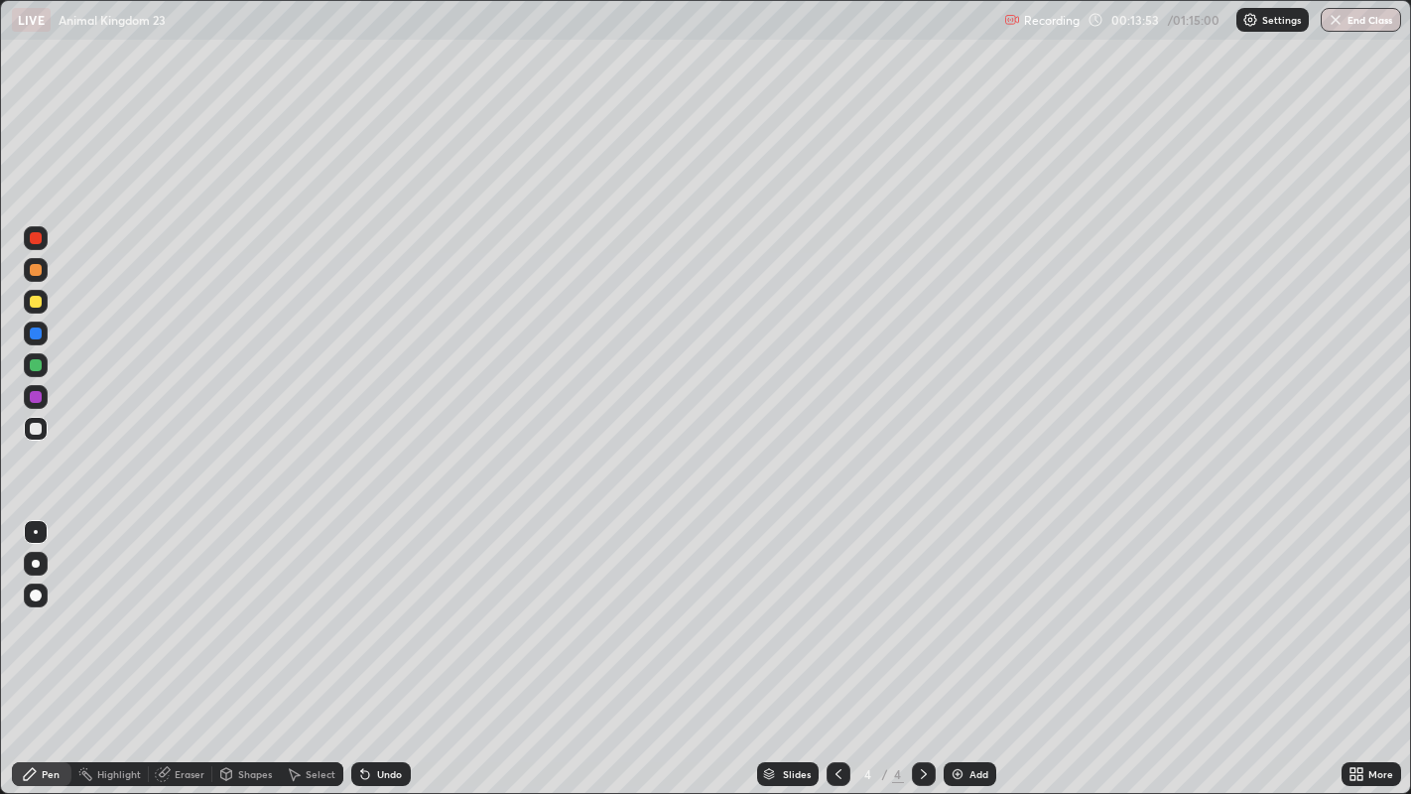
click at [186, 711] on div "Eraser" at bounding box center [190, 774] width 30 height 10
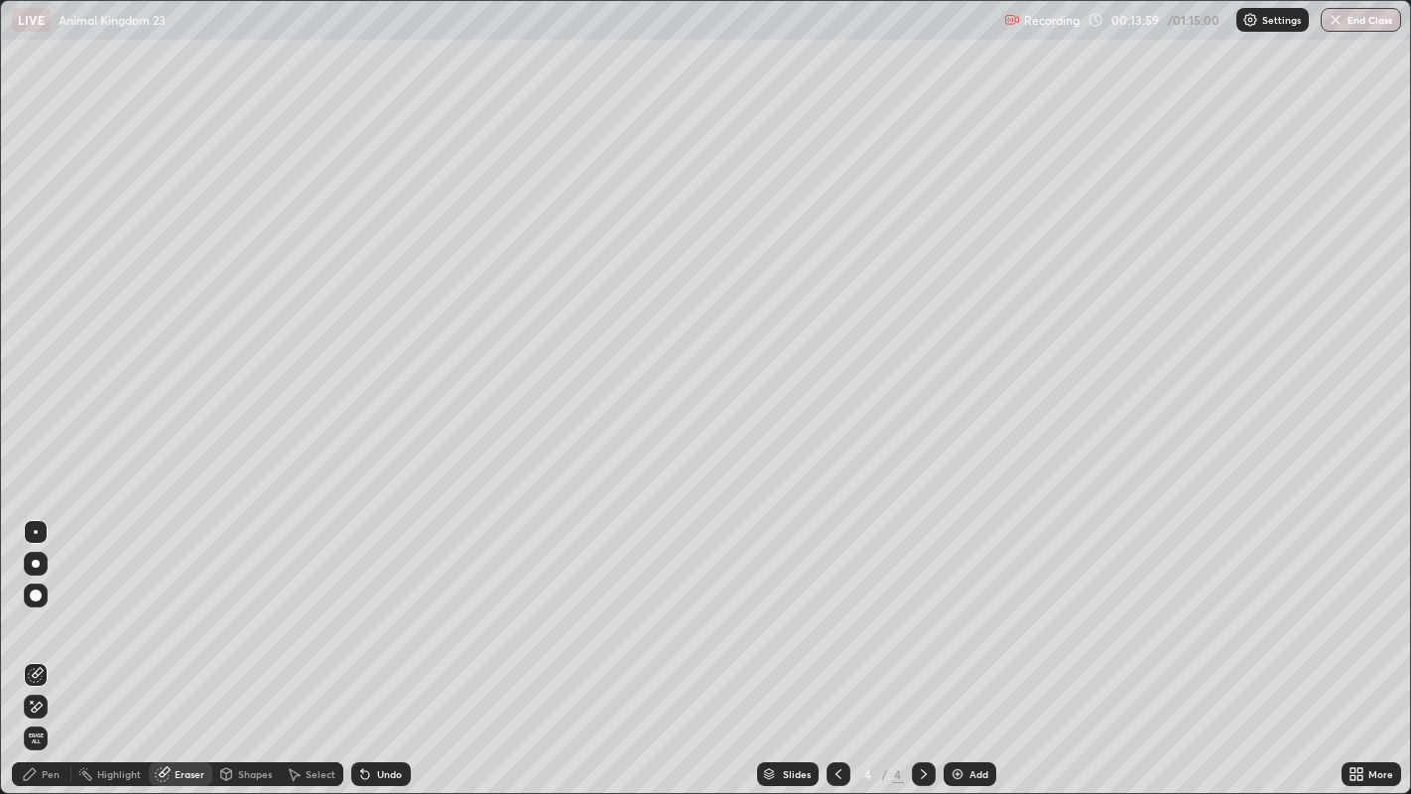
click at [45, 711] on div "Pen" at bounding box center [51, 774] width 18 height 10
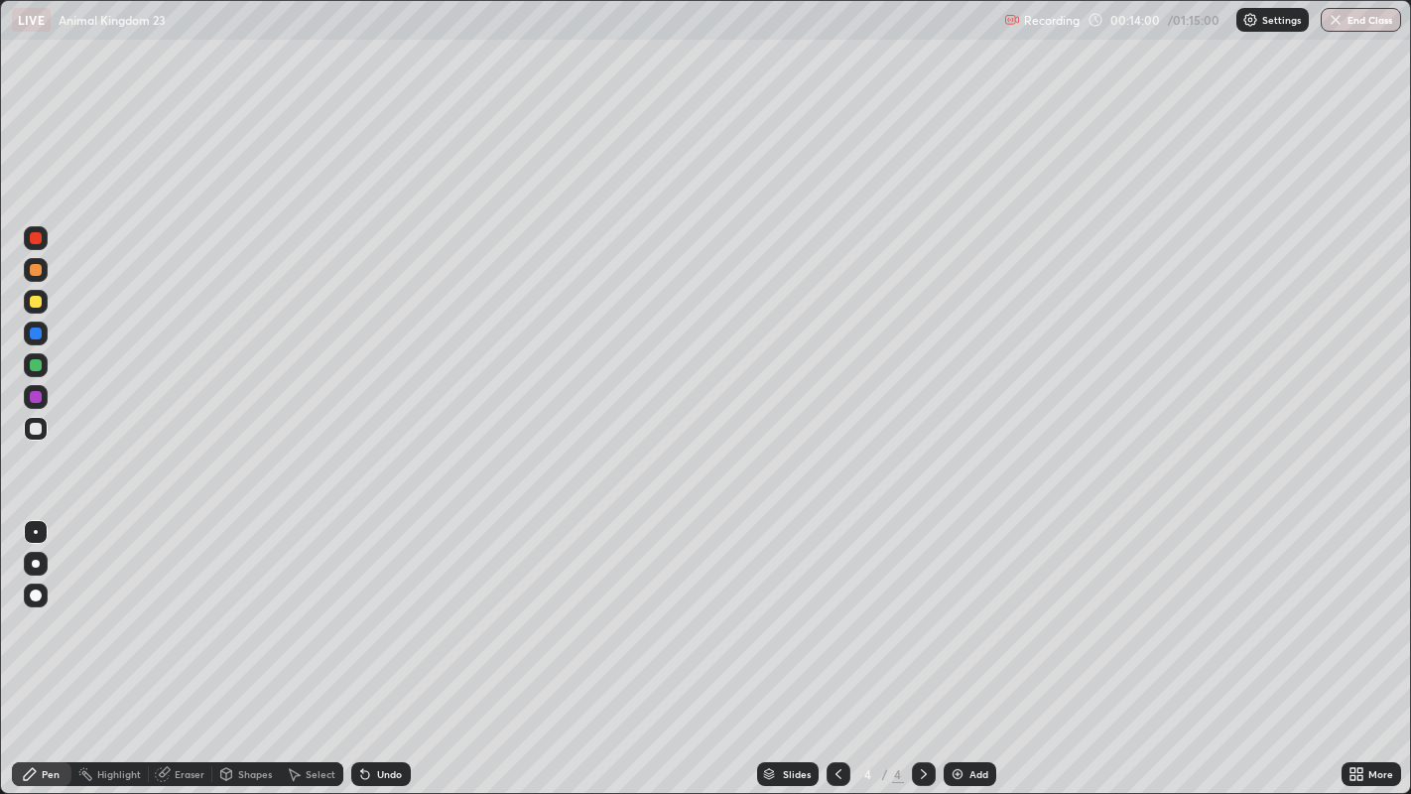
click at [37, 426] on div at bounding box center [36, 429] width 12 height 12
click at [184, 711] on div "Eraser" at bounding box center [190, 774] width 30 height 10
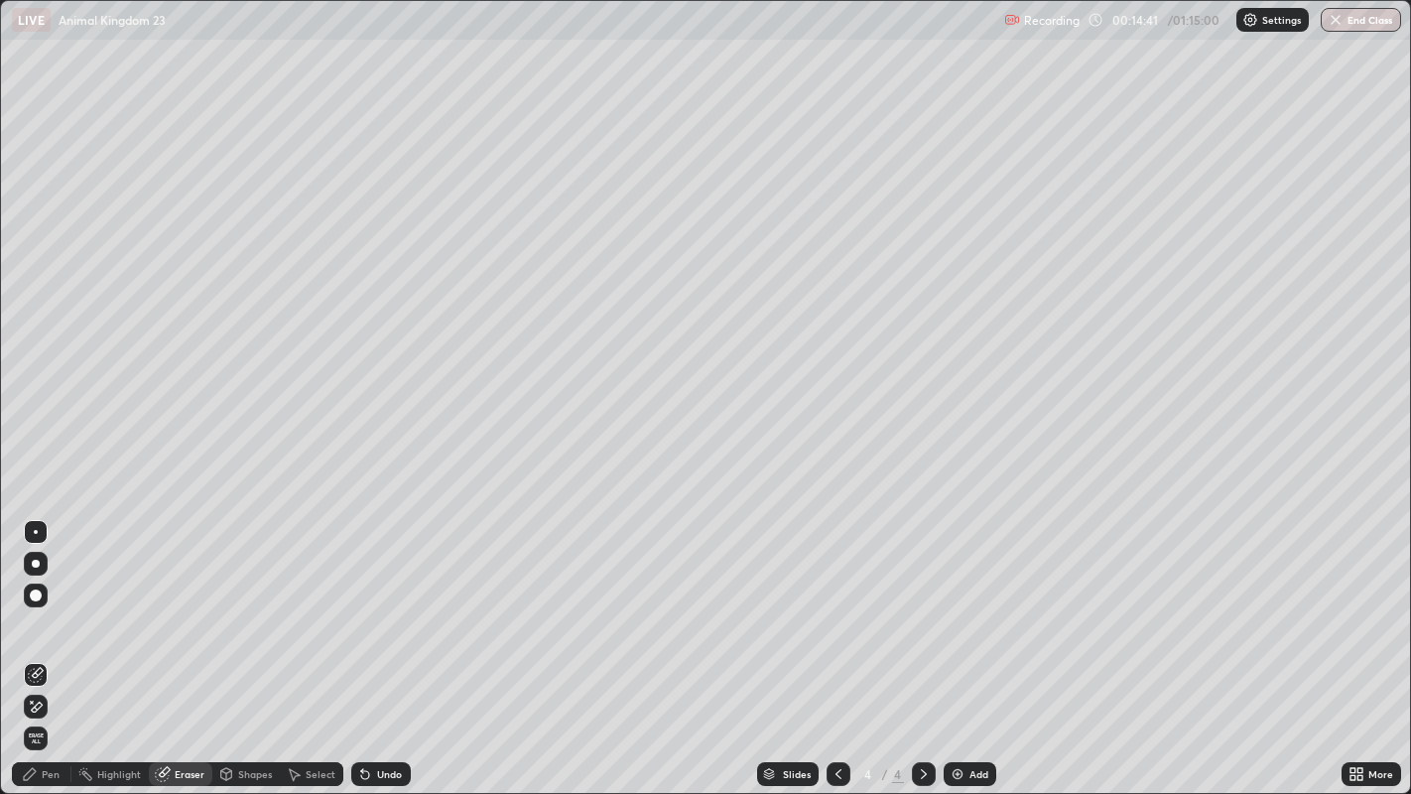
click at [51, 711] on div "Pen" at bounding box center [51, 774] width 18 height 10
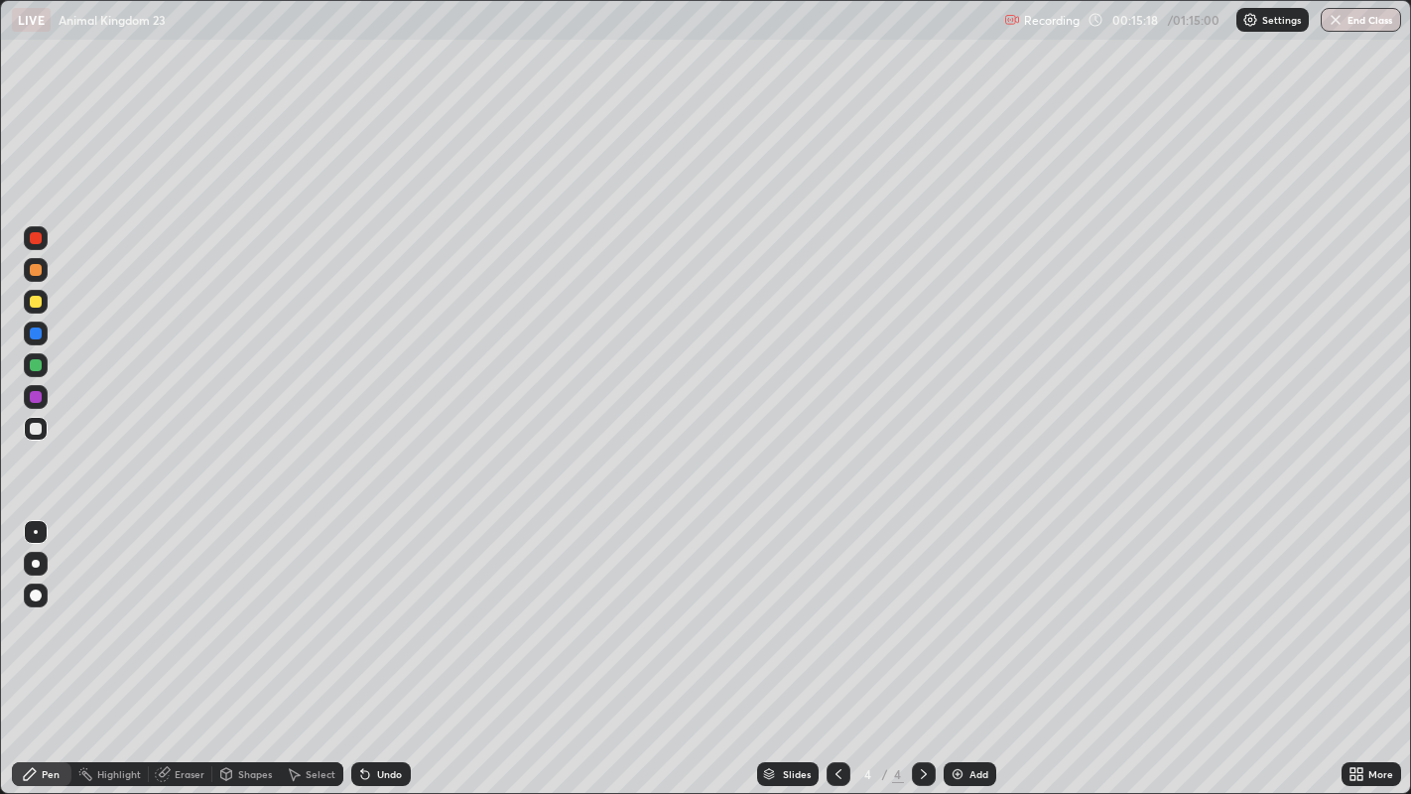
click at [384, 711] on div "Undo" at bounding box center [389, 774] width 25 height 10
click at [381, 711] on div "Undo" at bounding box center [389, 774] width 25 height 10
click at [382, 711] on div "Undo" at bounding box center [389, 774] width 25 height 10
click at [380, 711] on div "Undo" at bounding box center [389, 774] width 25 height 10
click at [383, 711] on div "Undo" at bounding box center [389, 774] width 25 height 10
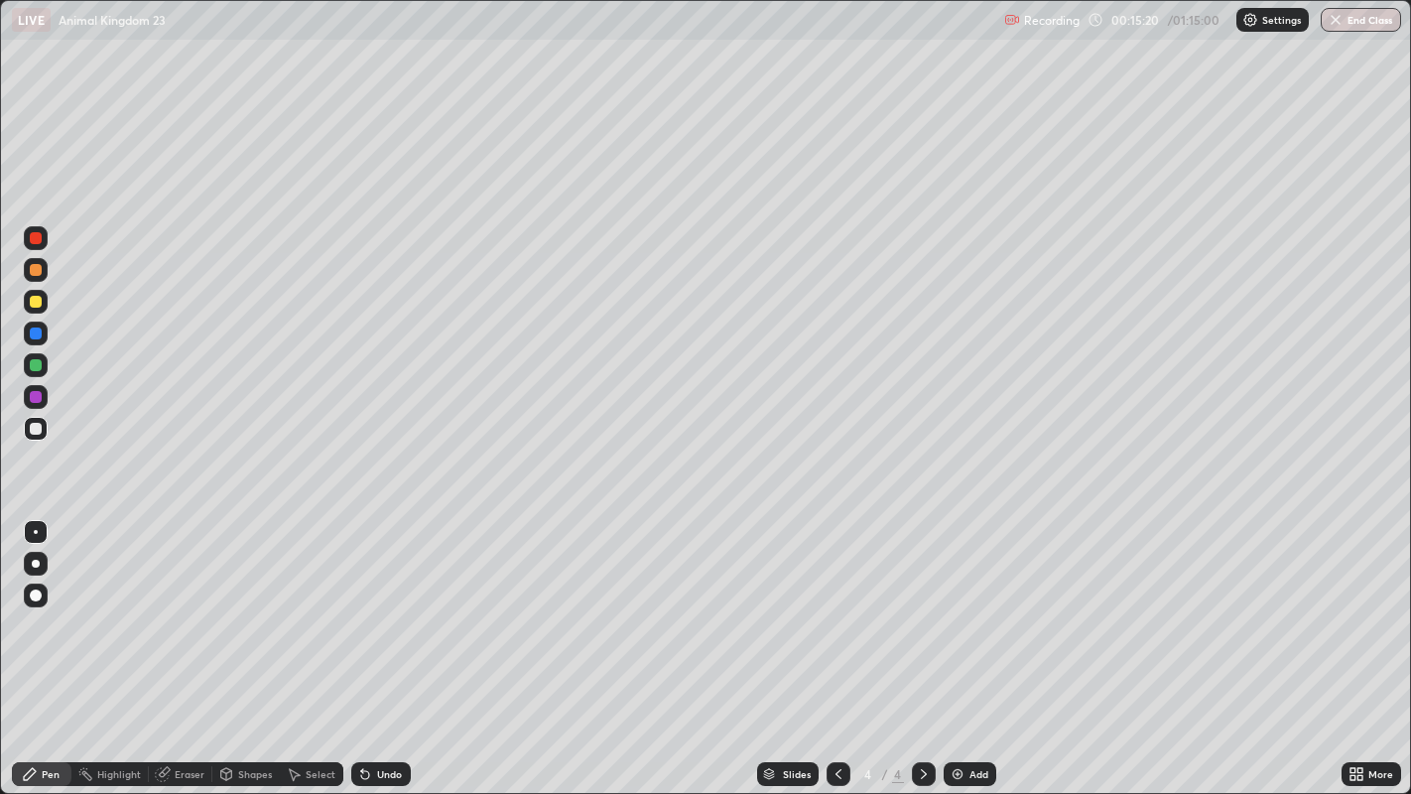
click at [377, 711] on div "Undo" at bounding box center [389, 774] width 25 height 10
click at [37, 335] on div at bounding box center [36, 334] width 12 height 12
click at [35, 594] on div at bounding box center [36, 596] width 12 height 12
click at [37, 524] on div at bounding box center [36, 532] width 24 height 24
click at [35, 395] on div at bounding box center [36, 397] width 12 height 12
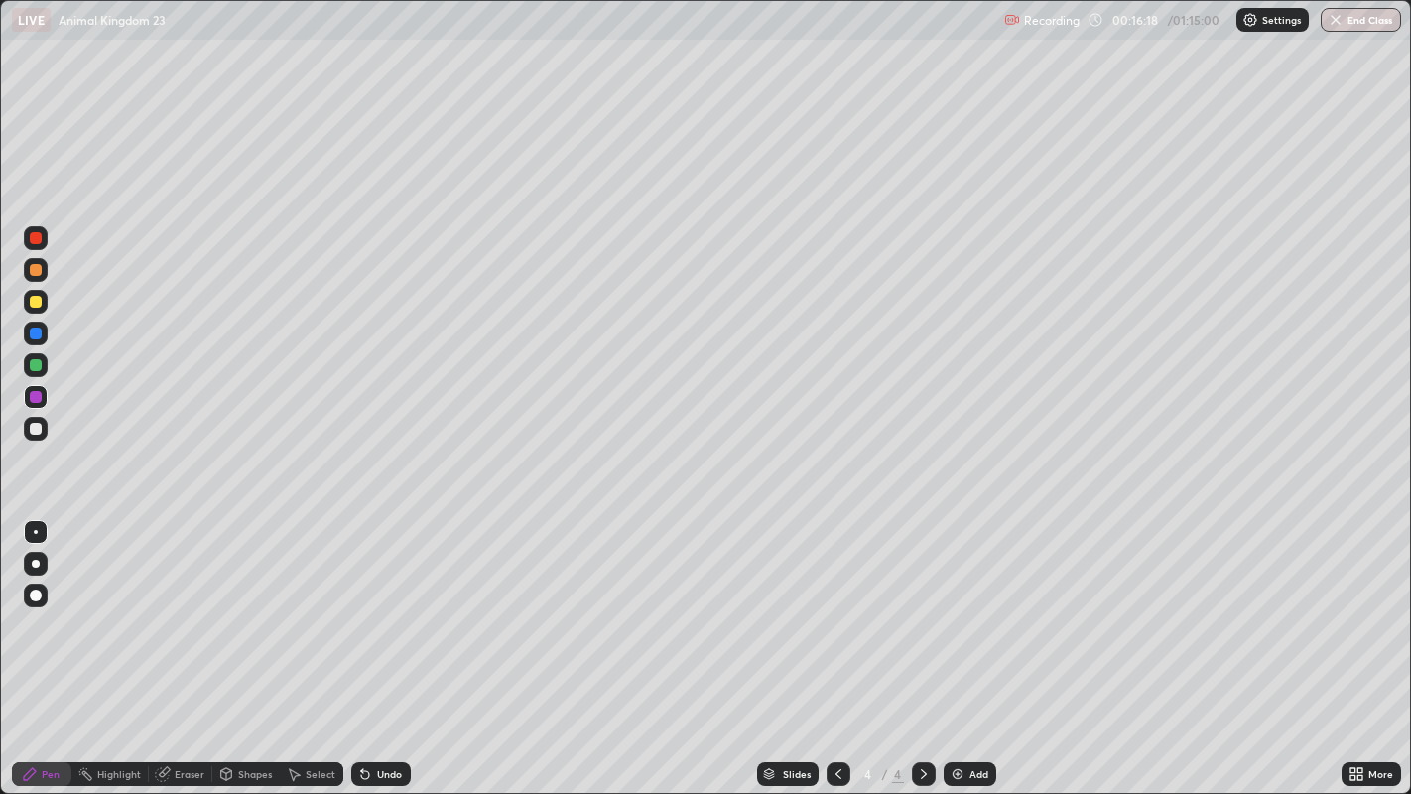
click at [35, 586] on div at bounding box center [36, 596] width 24 height 24
click at [38, 429] on div at bounding box center [36, 429] width 12 height 12
click at [38, 307] on div at bounding box center [36, 302] width 12 height 12
click at [35, 530] on div at bounding box center [36, 532] width 4 height 4
click at [40, 425] on div at bounding box center [36, 429] width 12 height 12
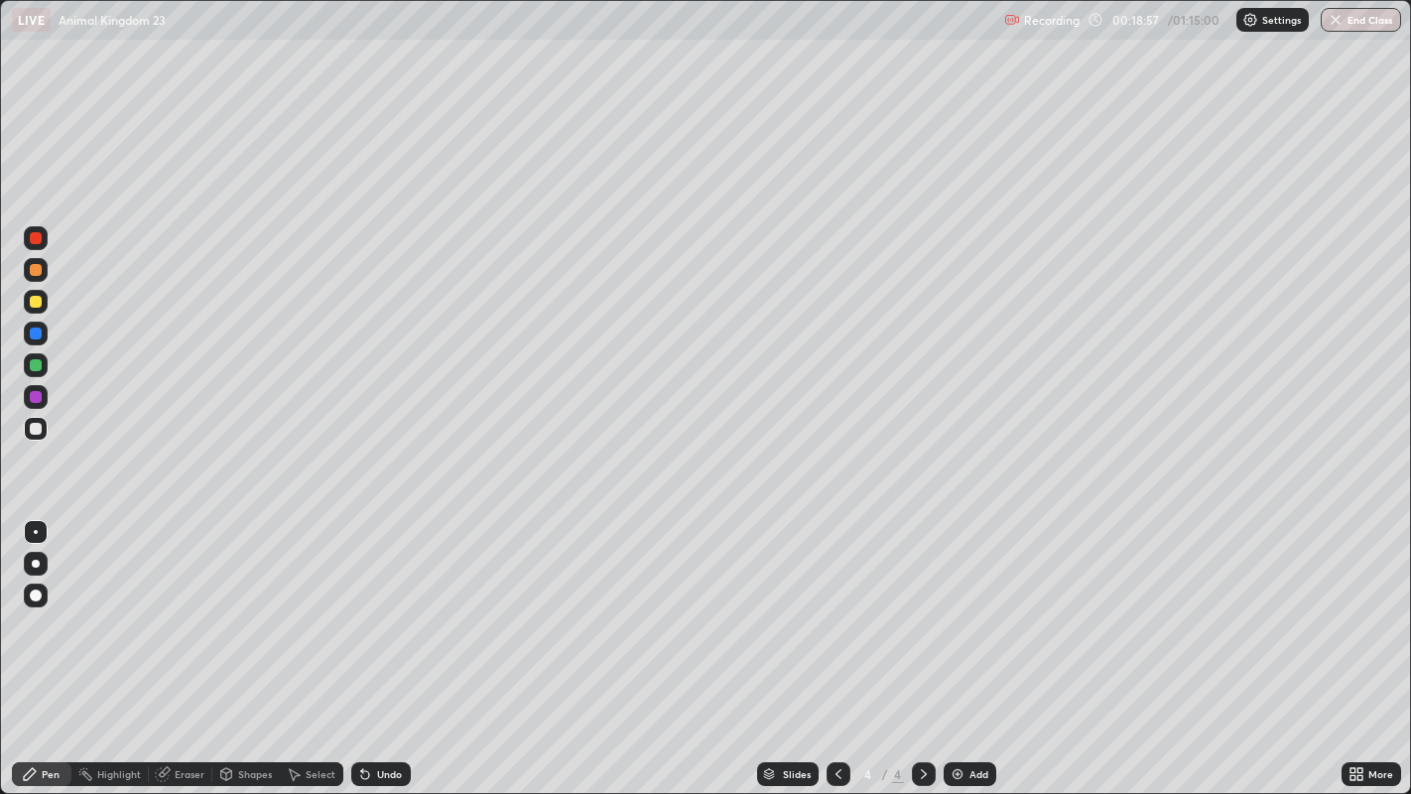
click at [35, 429] on div at bounding box center [36, 429] width 12 height 12
click at [970, 711] on div "Add" at bounding box center [979, 774] width 19 height 10
click at [36, 301] on div at bounding box center [36, 302] width 12 height 12
click at [964, 711] on div "Add" at bounding box center [970, 774] width 53 height 24
click at [33, 432] on div at bounding box center [36, 429] width 12 height 12
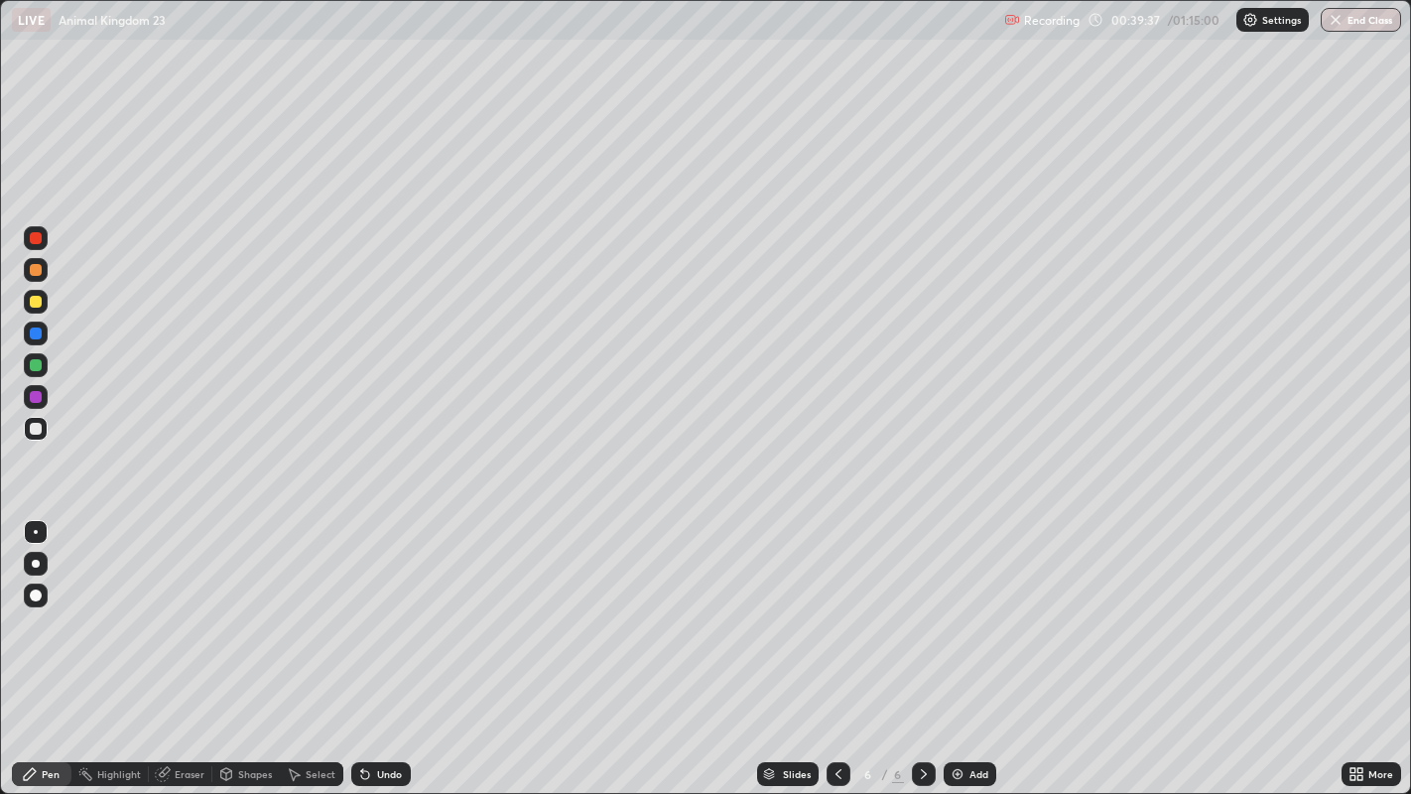
click at [977, 711] on div "Add" at bounding box center [979, 774] width 19 height 10
click at [45, 430] on div at bounding box center [36, 429] width 24 height 24
click at [382, 711] on div "Undo" at bounding box center [381, 774] width 60 height 24
click at [320, 711] on div "Select" at bounding box center [321, 774] width 30 height 10
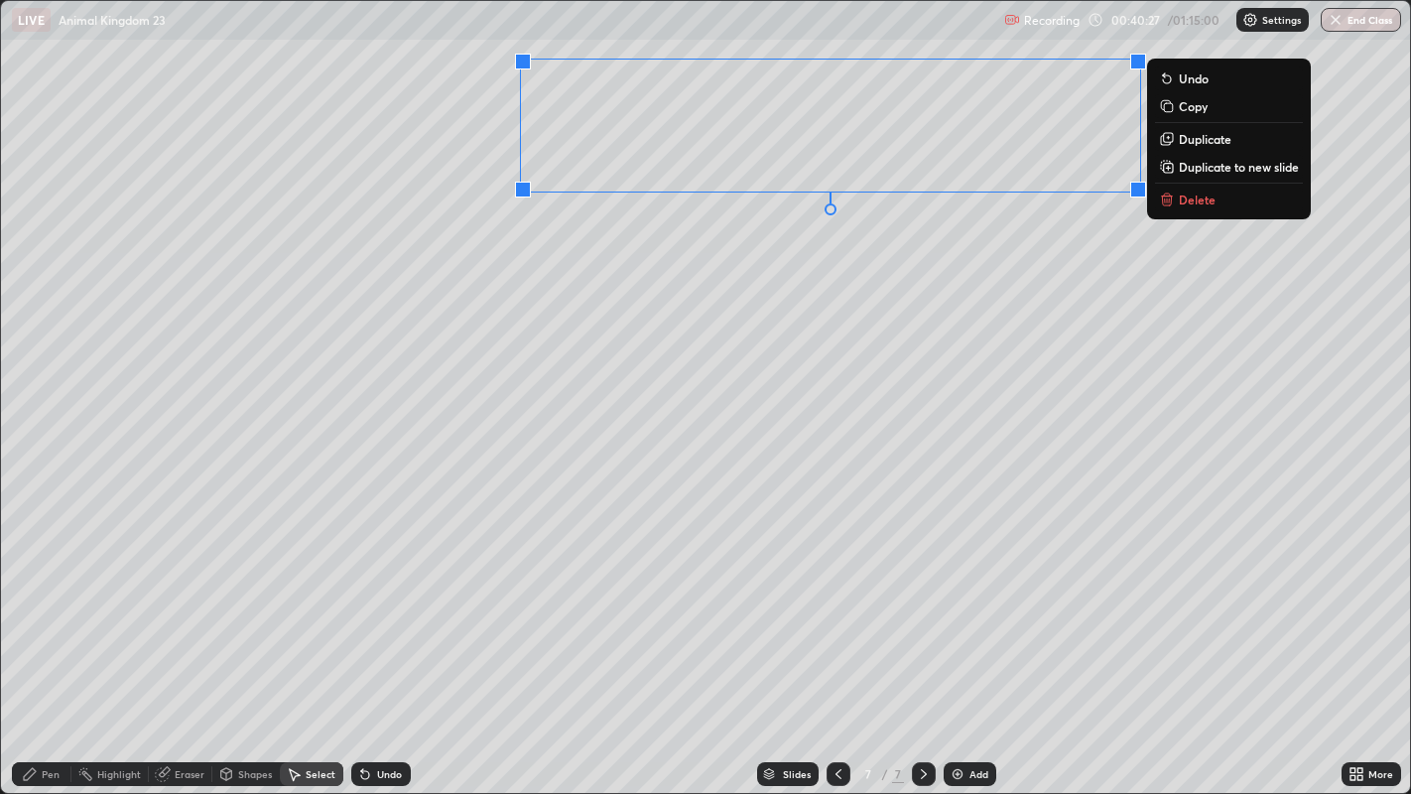
click at [576, 339] on div "0 ° Undo Copy Duplicate Duplicate to new slide Delete" at bounding box center [706, 397] width 1410 height 793
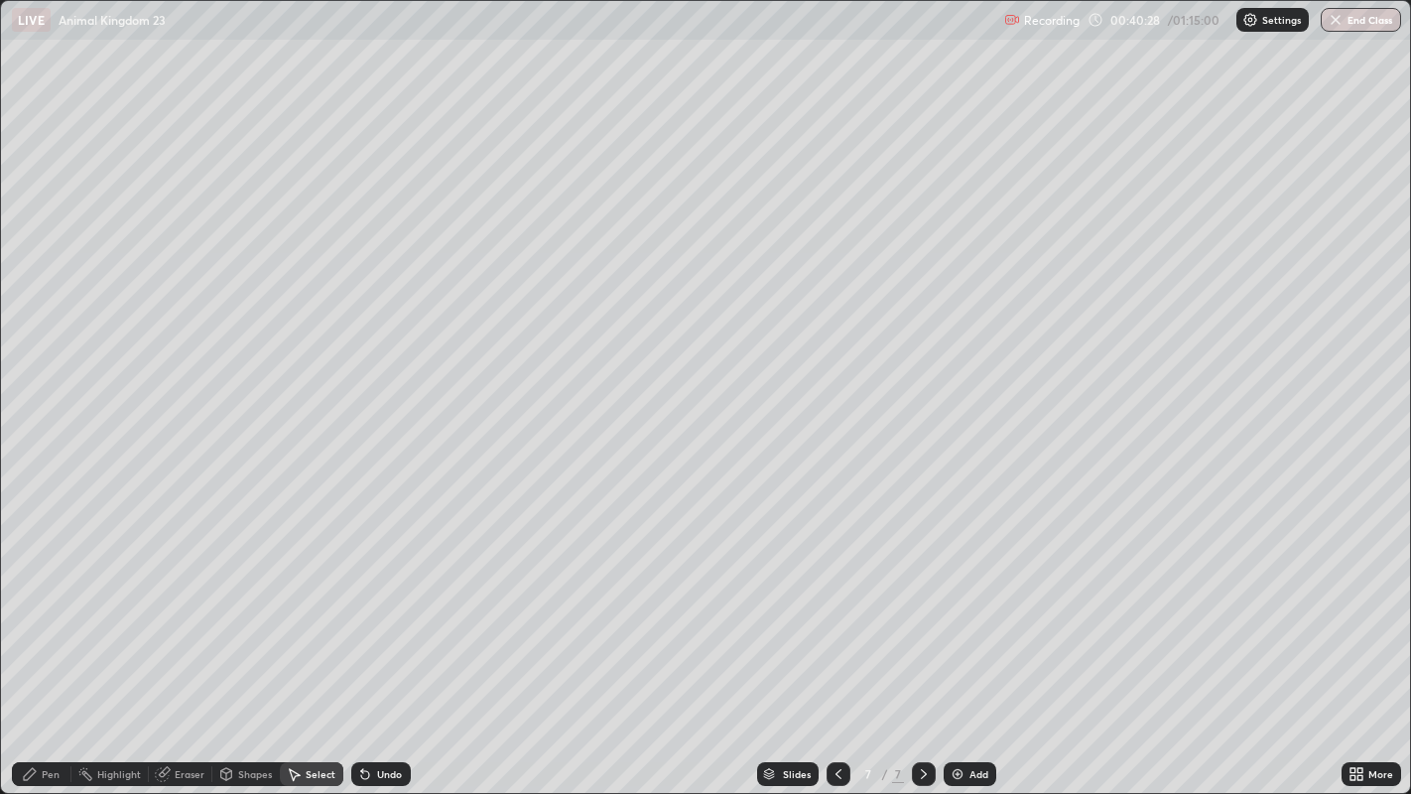
click at [61, 711] on div "Pen" at bounding box center [42, 774] width 60 height 24
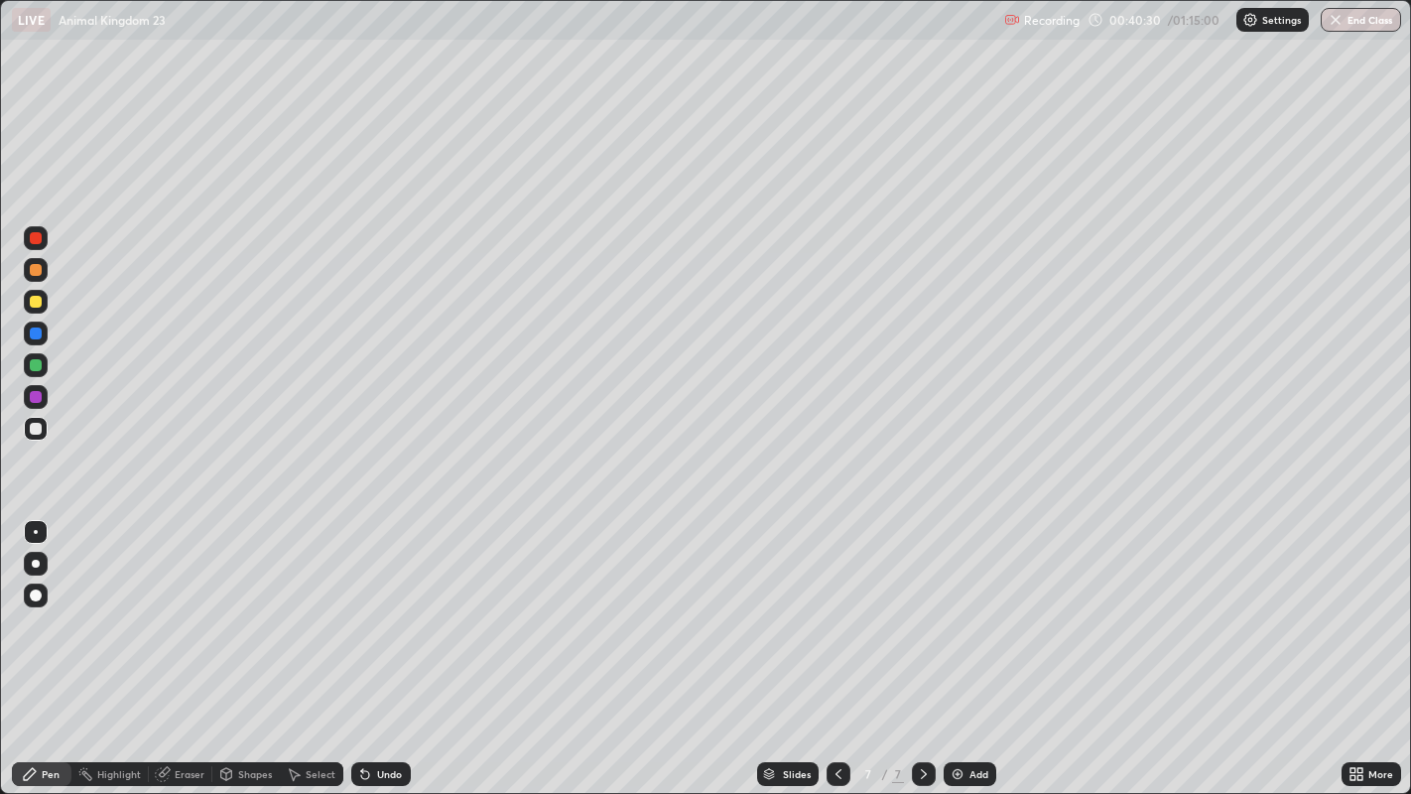
click at [33, 300] on div at bounding box center [36, 302] width 12 height 12
click at [370, 711] on icon at bounding box center [365, 774] width 16 height 16
click at [362, 711] on icon at bounding box center [365, 775] width 8 height 8
click at [41, 428] on div at bounding box center [36, 429] width 12 height 12
click at [35, 300] on div at bounding box center [36, 302] width 12 height 12
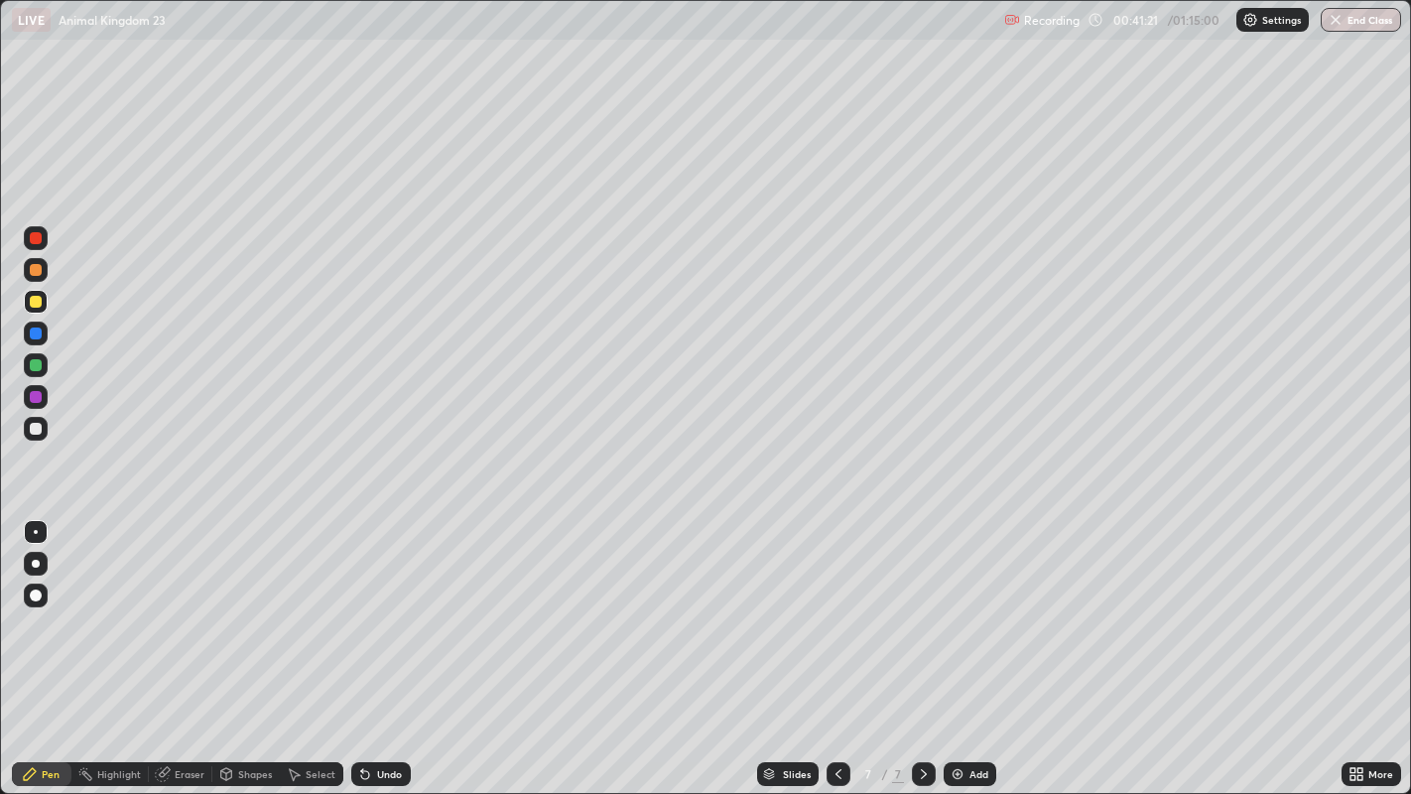
click at [35, 531] on div at bounding box center [36, 532] width 4 height 4
click at [37, 272] on div at bounding box center [36, 270] width 12 height 12
click at [37, 430] on div at bounding box center [36, 429] width 12 height 12
click at [34, 271] on div at bounding box center [36, 270] width 12 height 12
click at [40, 304] on div at bounding box center [36, 302] width 12 height 12
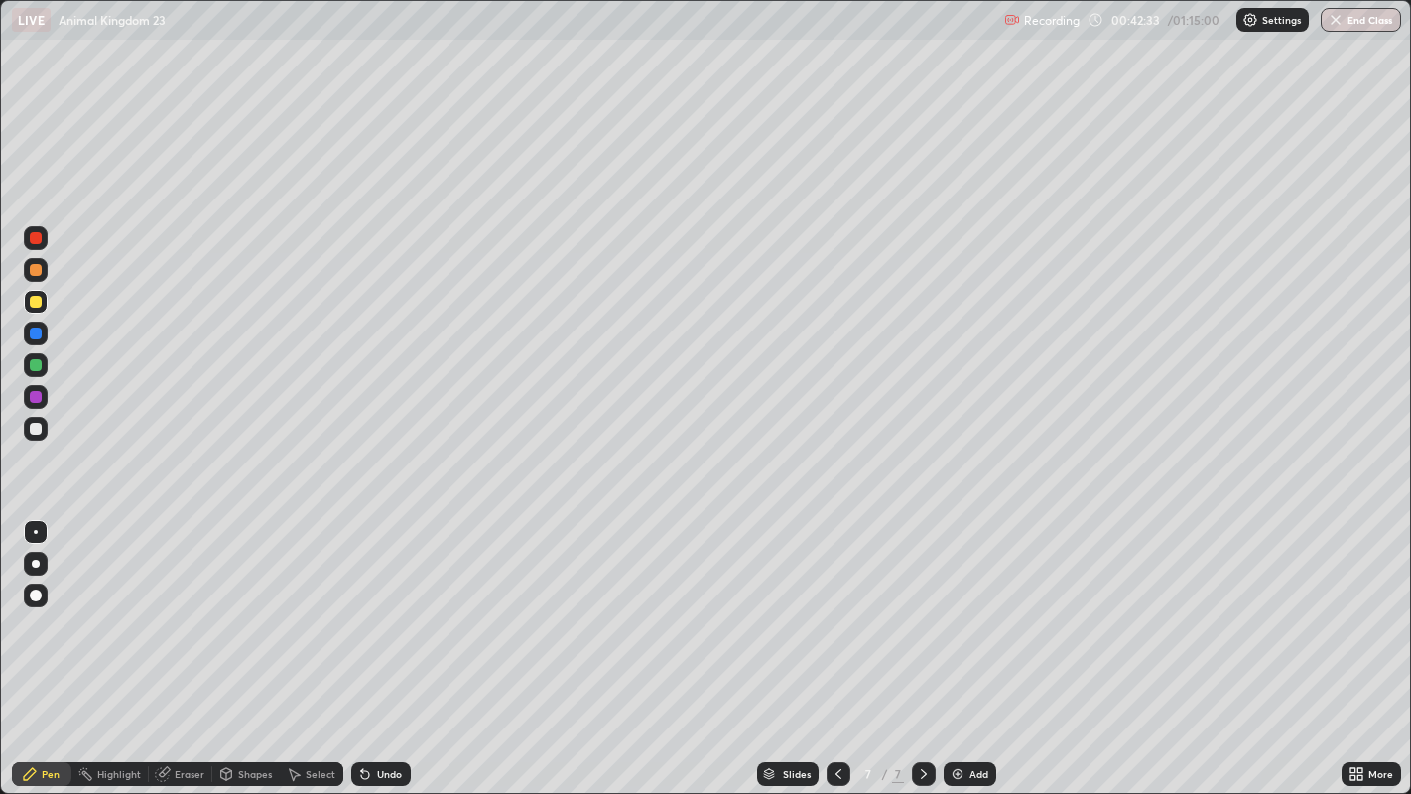
click at [388, 711] on div "Undo" at bounding box center [381, 774] width 60 height 24
click at [34, 272] on div at bounding box center [36, 270] width 12 height 12
click at [38, 424] on div at bounding box center [36, 429] width 12 height 12
click at [41, 275] on div at bounding box center [36, 270] width 24 height 24
click at [38, 429] on div at bounding box center [36, 429] width 12 height 12
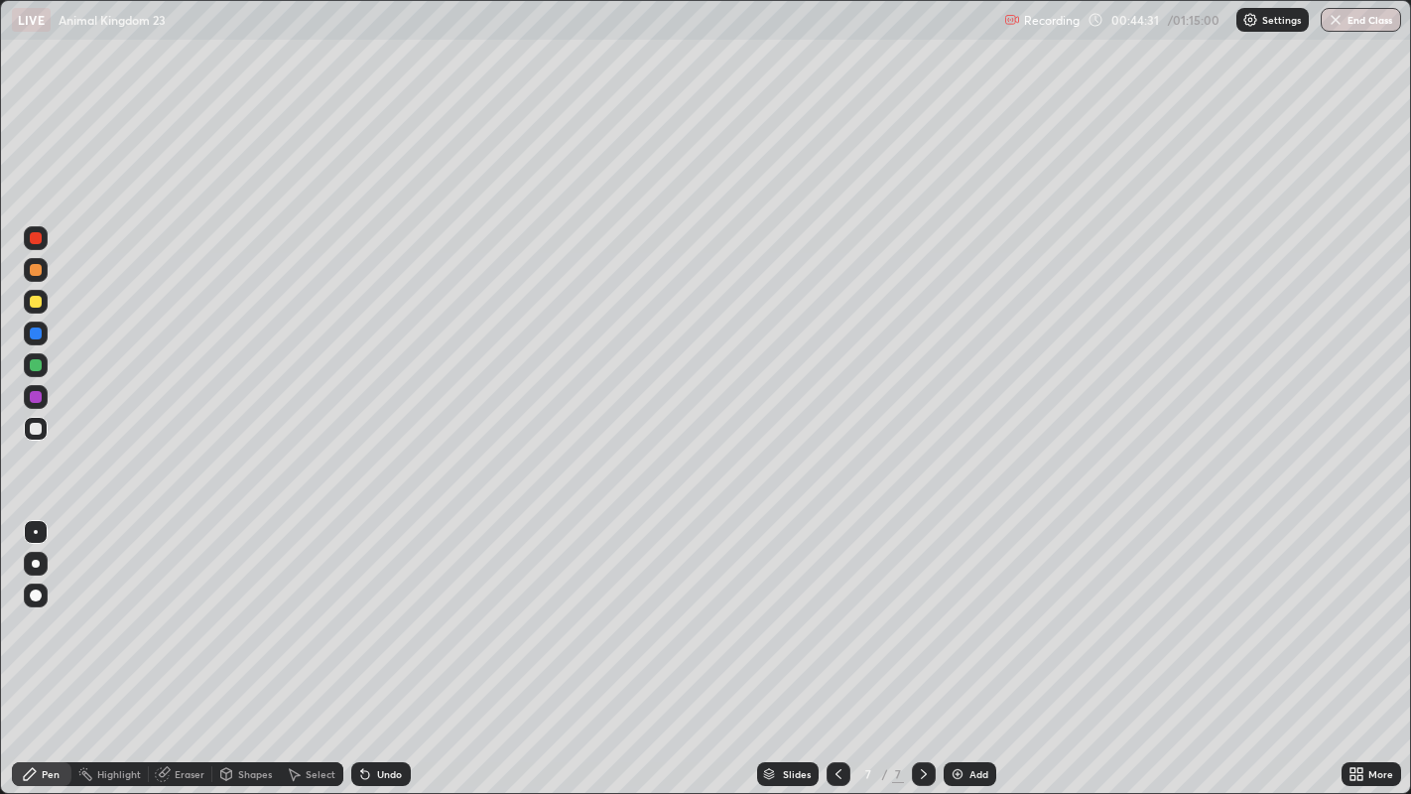
click at [37, 368] on div at bounding box center [36, 365] width 12 height 12
click at [34, 427] on div at bounding box center [36, 429] width 12 height 12
click at [974, 711] on div "Add" at bounding box center [979, 774] width 19 height 10
click at [33, 240] on div at bounding box center [36, 238] width 12 height 12
click at [41, 265] on div at bounding box center [36, 270] width 24 height 24
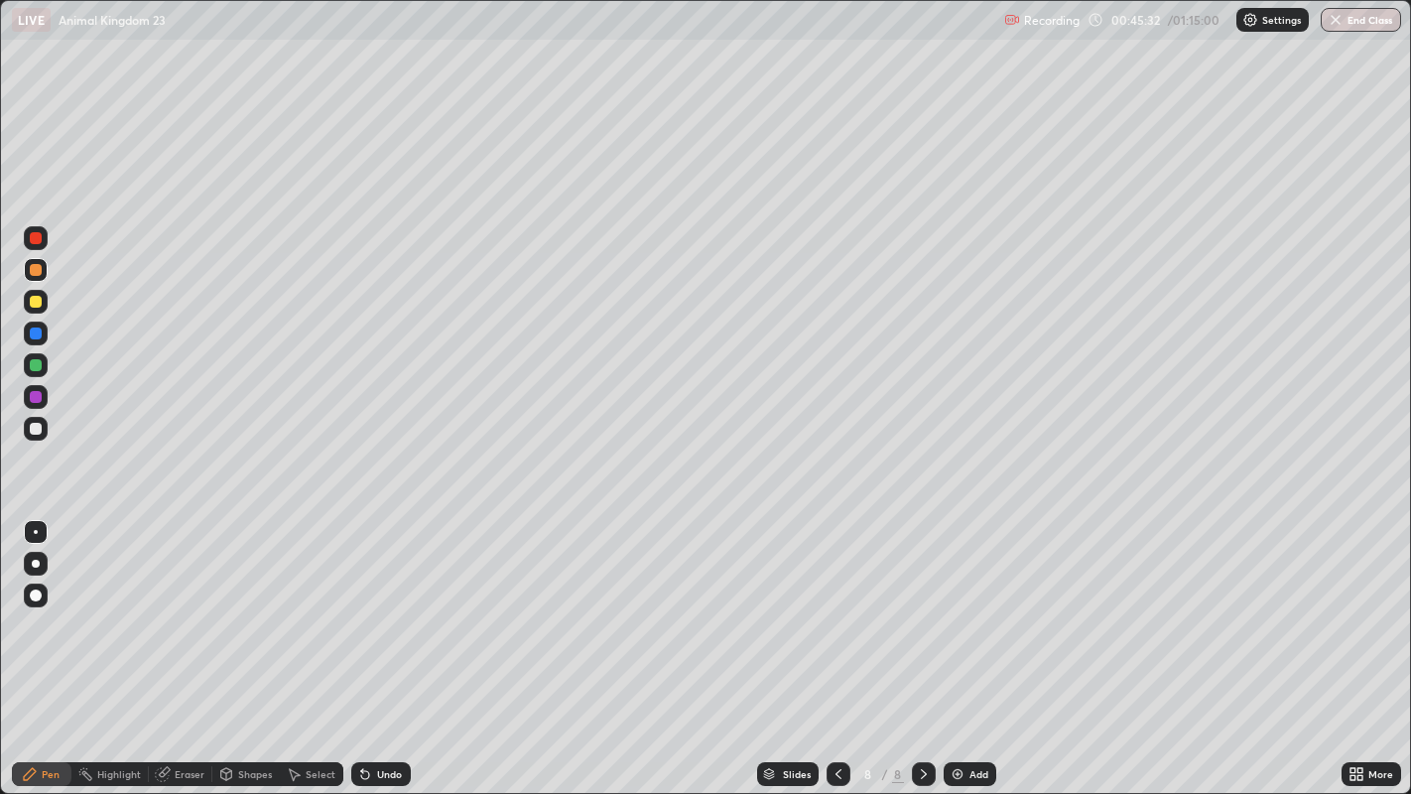
click at [35, 365] on div at bounding box center [36, 365] width 12 height 12
click at [35, 395] on div at bounding box center [36, 397] width 12 height 12
click at [34, 302] on div at bounding box center [36, 302] width 12 height 12
click at [35, 366] on div at bounding box center [36, 365] width 12 height 12
click at [184, 711] on div "Eraser" at bounding box center [190, 774] width 30 height 10
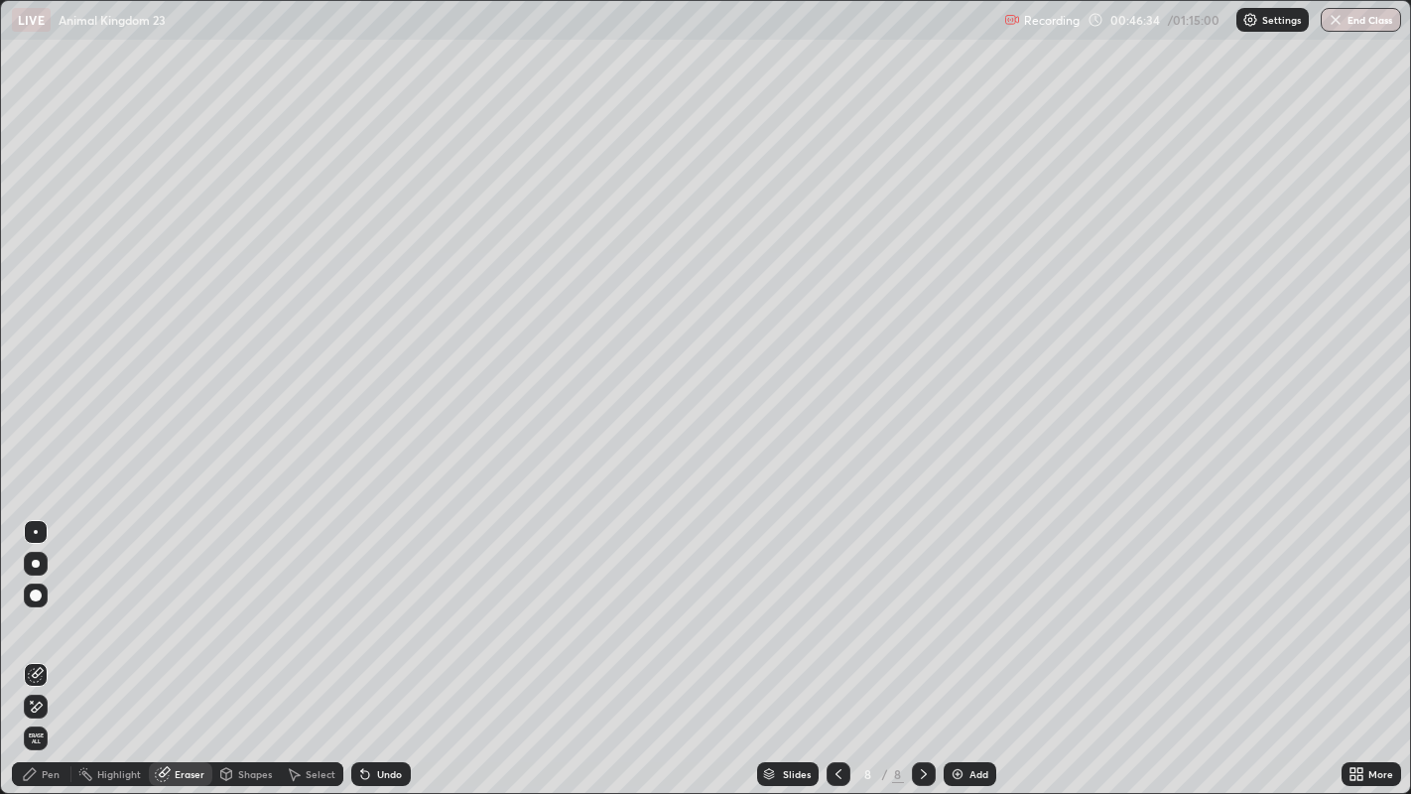
click at [51, 711] on div "Pen" at bounding box center [42, 774] width 60 height 24
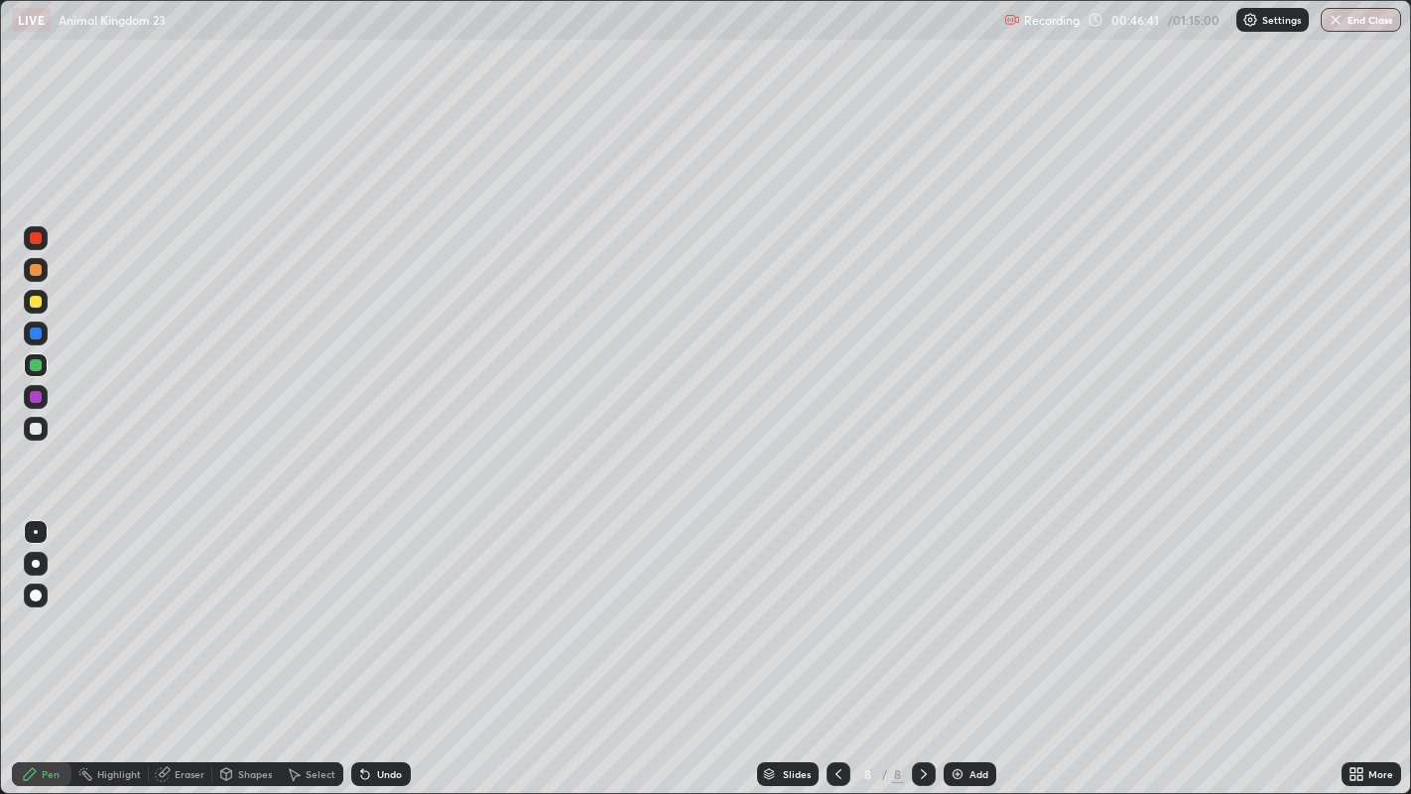
click at [36, 424] on div at bounding box center [36, 429] width 12 height 12
click at [35, 428] on div at bounding box center [36, 429] width 12 height 12
click at [34, 300] on div at bounding box center [36, 302] width 12 height 12
click at [380, 711] on div "Undo" at bounding box center [389, 774] width 25 height 10
click at [374, 711] on div "Undo" at bounding box center [381, 774] width 60 height 24
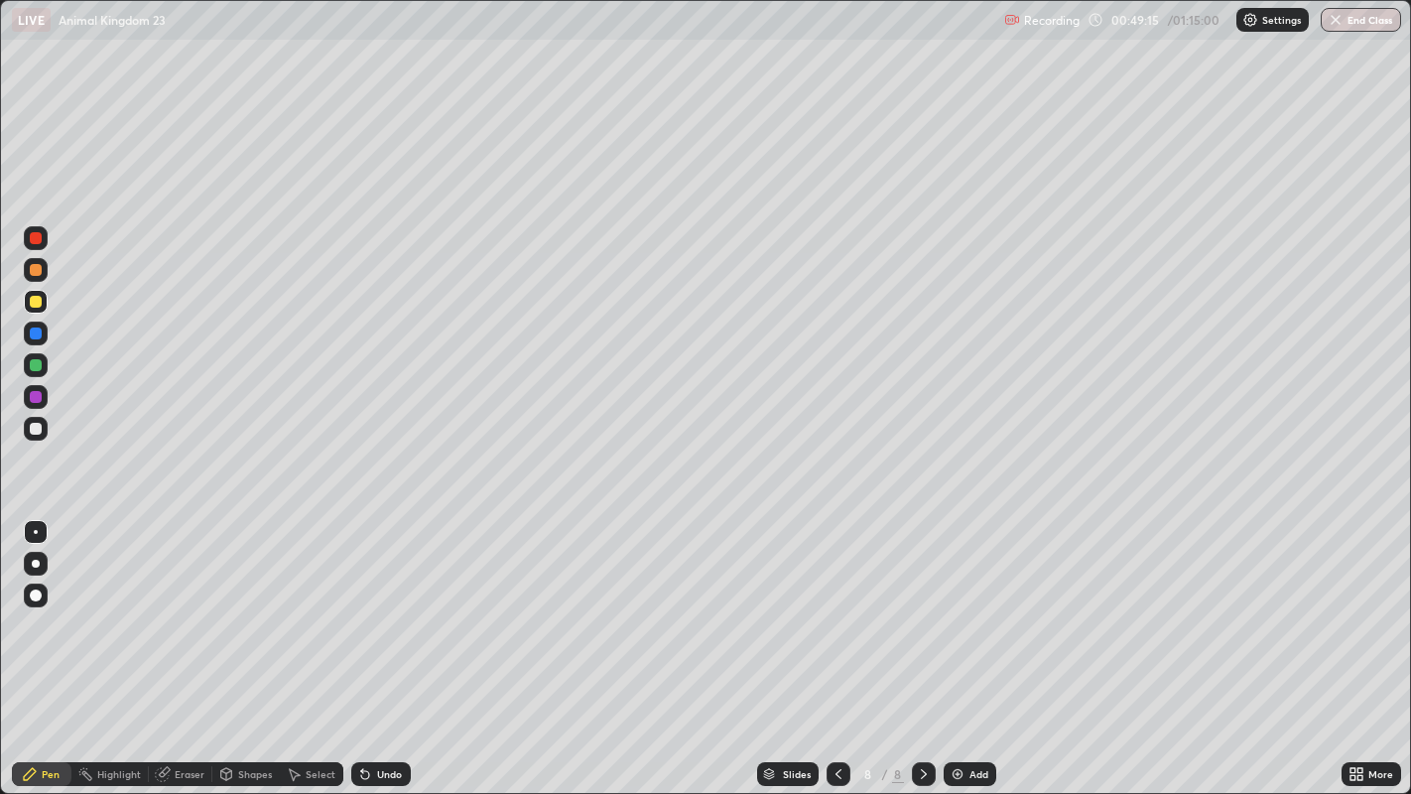
click at [376, 711] on div "Undo" at bounding box center [381, 774] width 60 height 24
click at [379, 711] on div "Undo" at bounding box center [381, 774] width 60 height 24
click at [383, 711] on div "Undo" at bounding box center [381, 774] width 60 height 24
click at [392, 711] on div "Undo" at bounding box center [381, 774] width 60 height 24
click at [393, 711] on div "Undo" at bounding box center [381, 774] width 60 height 24
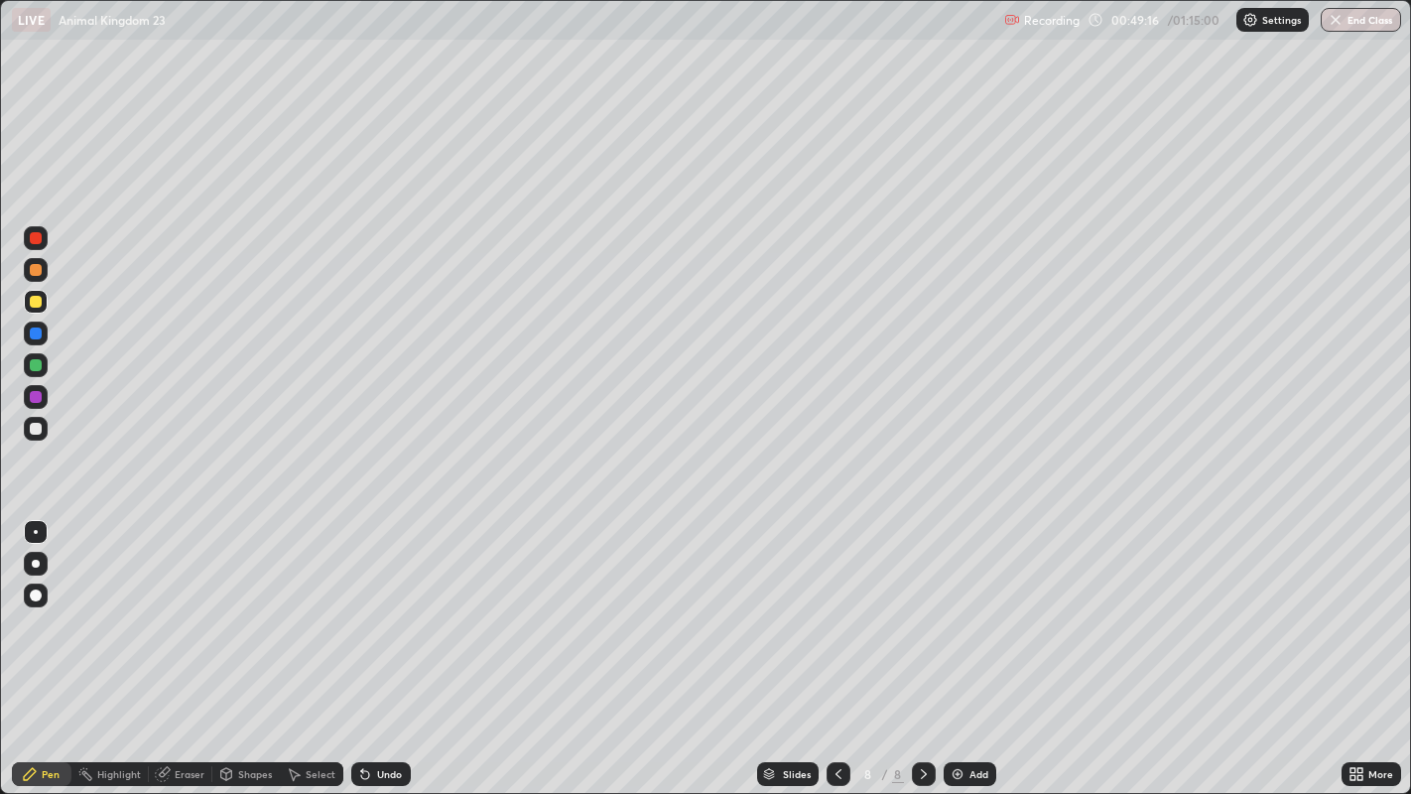
click at [397, 711] on div "Undo" at bounding box center [381, 774] width 60 height 24
click at [398, 711] on div "Undo" at bounding box center [381, 774] width 60 height 24
click at [402, 711] on div "Undo" at bounding box center [381, 774] width 60 height 24
click at [404, 711] on div "Undo" at bounding box center [381, 774] width 60 height 24
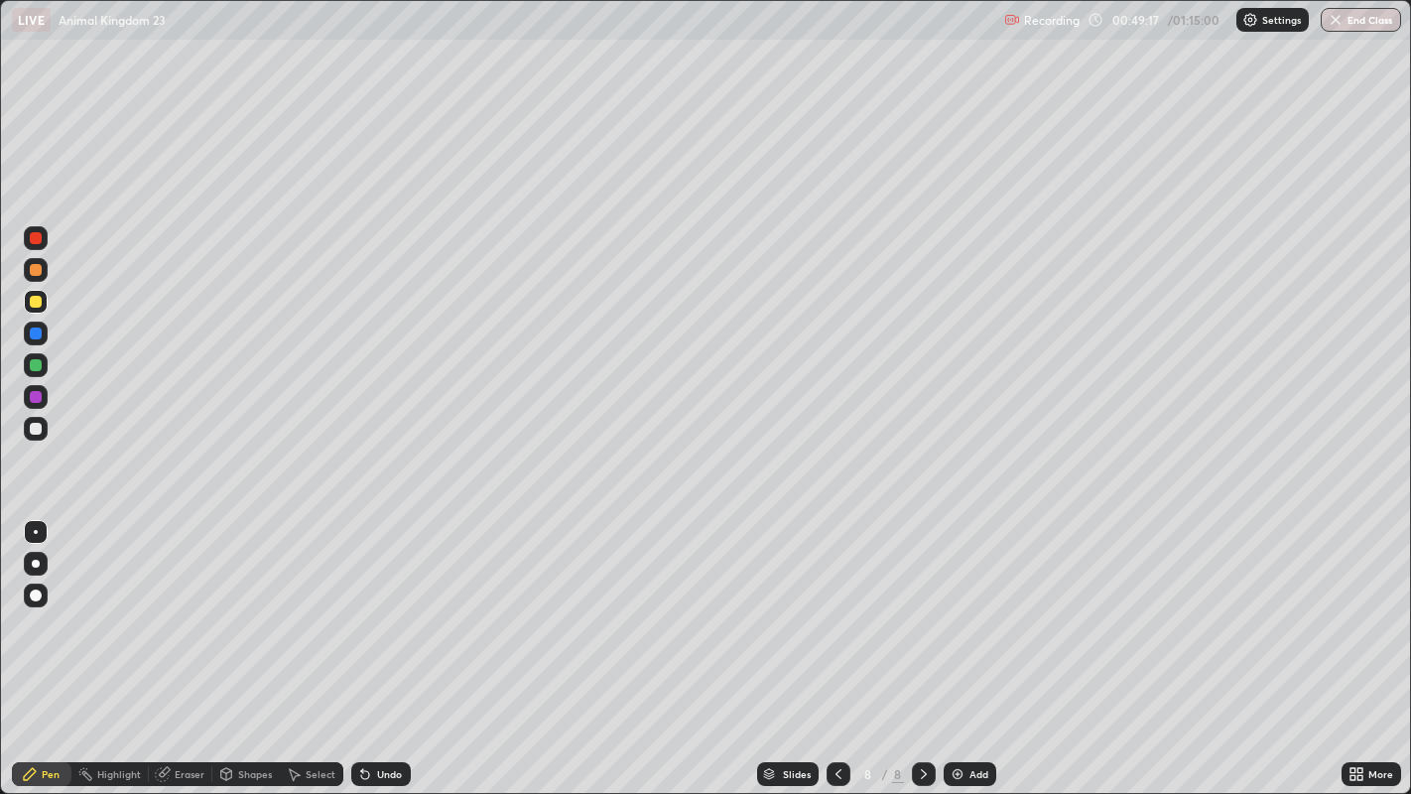
click at [404, 711] on div "Undo" at bounding box center [381, 774] width 60 height 24
click at [407, 711] on div "Undo" at bounding box center [381, 774] width 60 height 24
click at [408, 711] on div "Undo" at bounding box center [381, 774] width 60 height 24
click at [404, 711] on div "Undo" at bounding box center [381, 774] width 60 height 24
click at [405, 711] on div "Undo" at bounding box center [381, 774] width 60 height 24
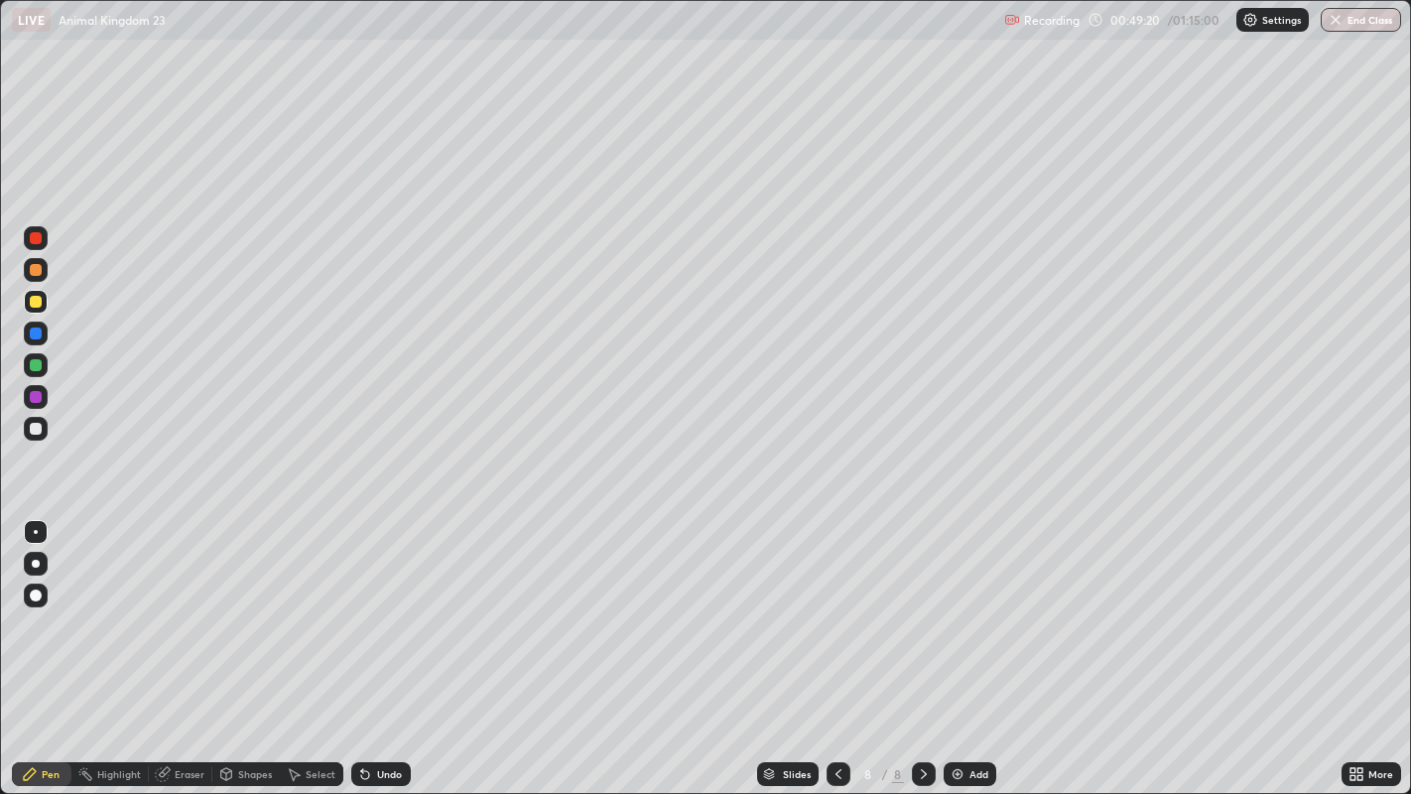
click at [408, 711] on div "Undo" at bounding box center [381, 774] width 60 height 24
click at [407, 711] on div "Undo" at bounding box center [381, 774] width 60 height 24
click at [836, 711] on icon at bounding box center [839, 774] width 16 height 16
click at [921, 711] on icon at bounding box center [924, 774] width 16 height 16
click at [966, 711] on div "Add" at bounding box center [970, 774] width 53 height 24
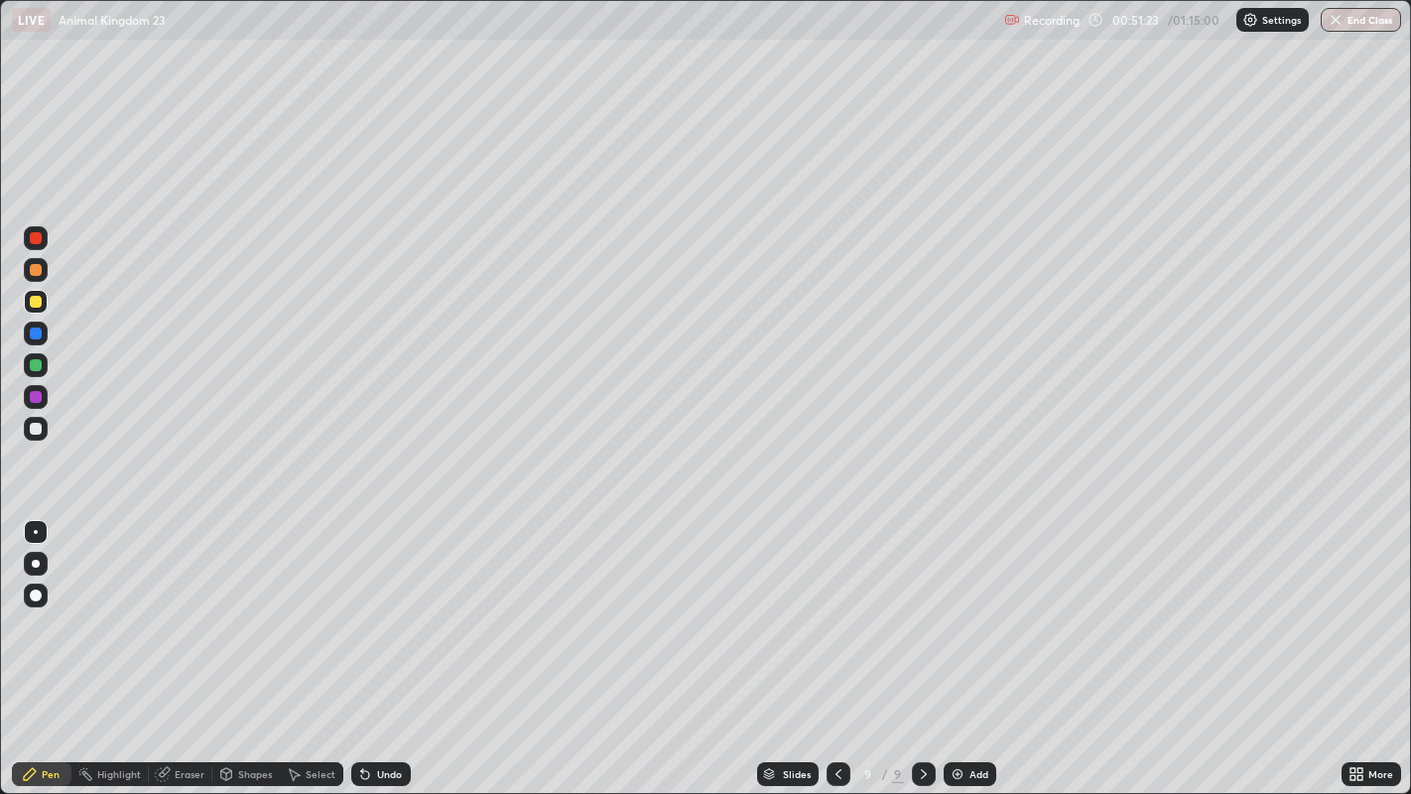
click at [835, 711] on icon at bounding box center [839, 774] width 16 height 16
click at [834, 711] on icon at bounding box center [839, 774] width 16 height 16
click at [836, 711] on icon at bounding box center [839, 774] width 16 height 16
click at [921, 711] on icon at bounding box center [924, 774] width 16 height 16
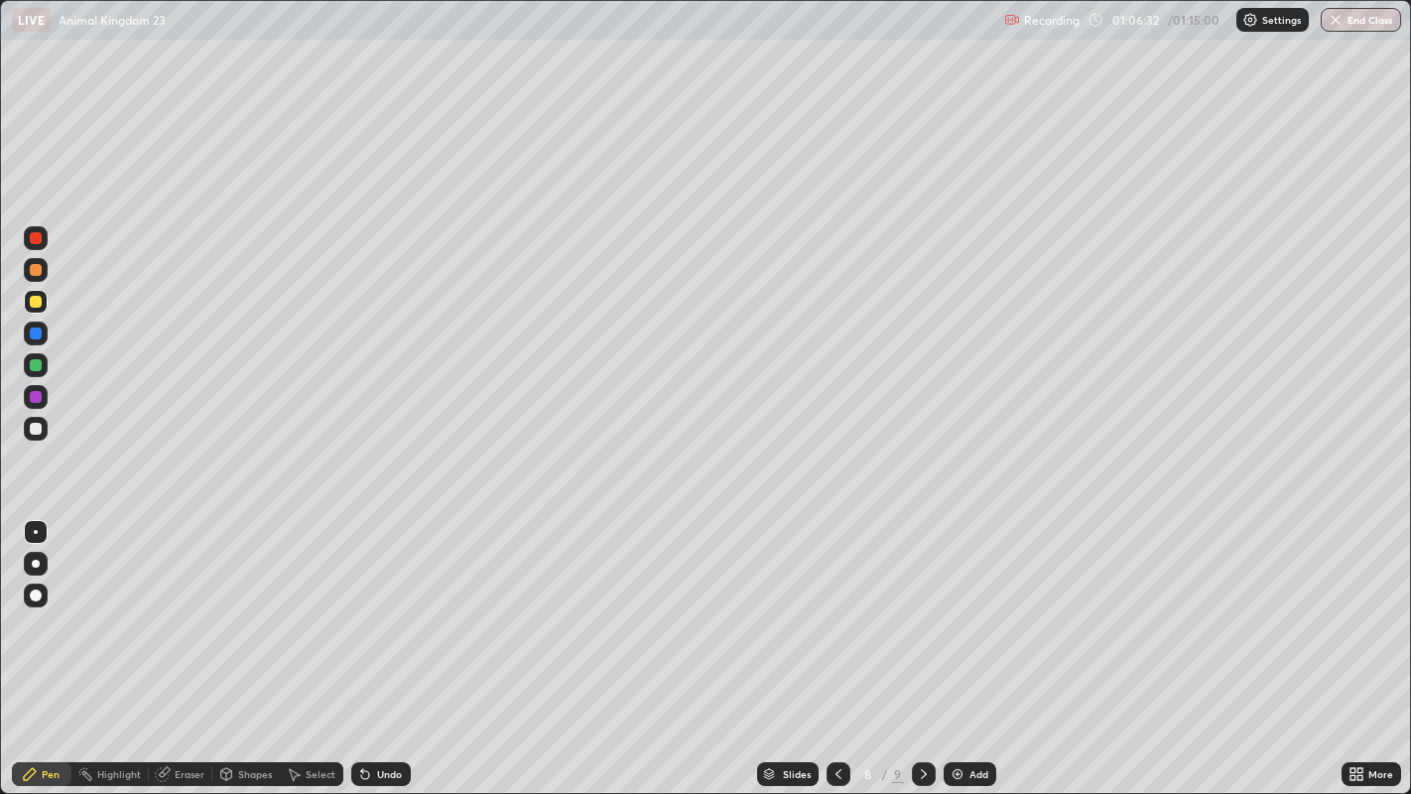
click at [1361, 21] on button "End Class" at bounding box center [1361, 20] width 80 height 24
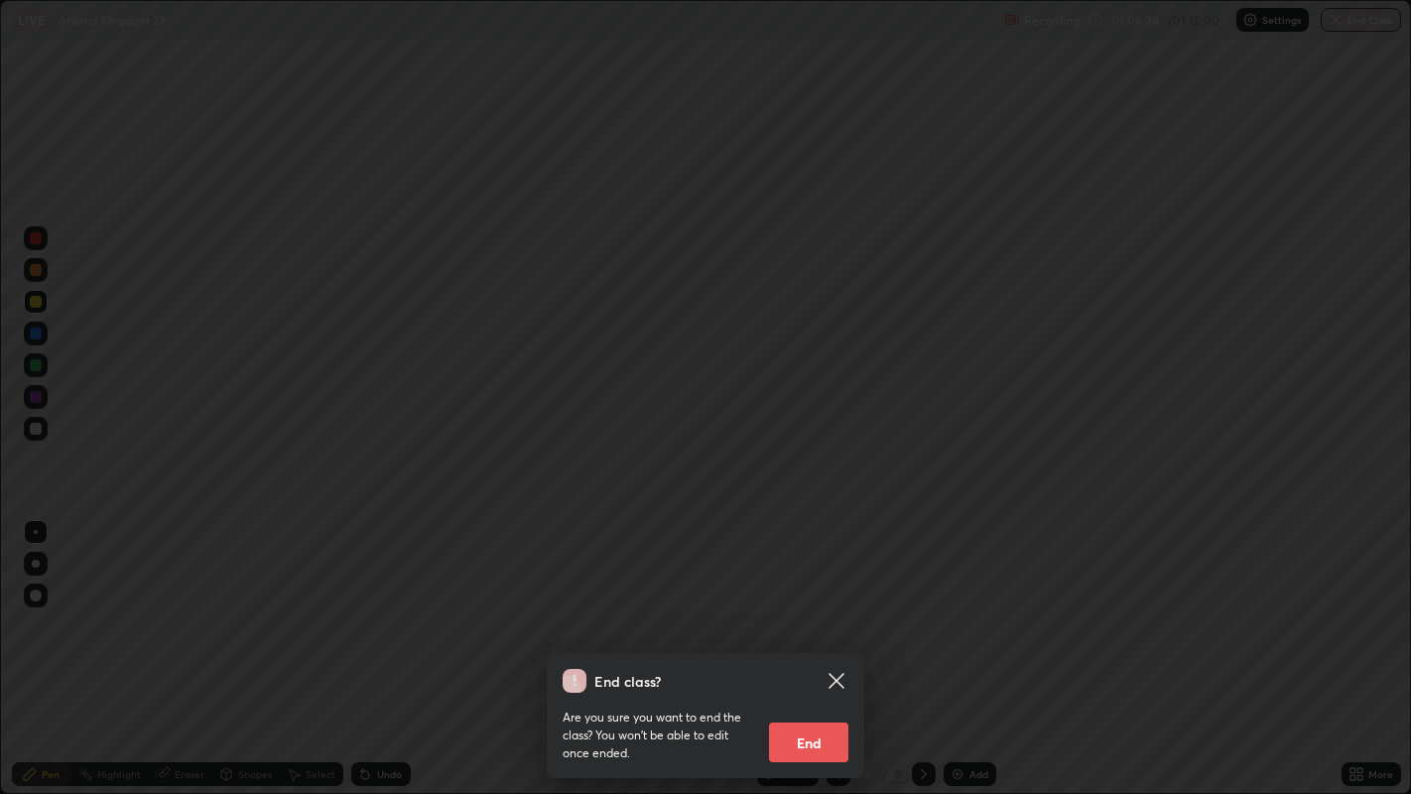
click at [805, 711] on button "End" at bounding box center [808, 743] width 79 height 40
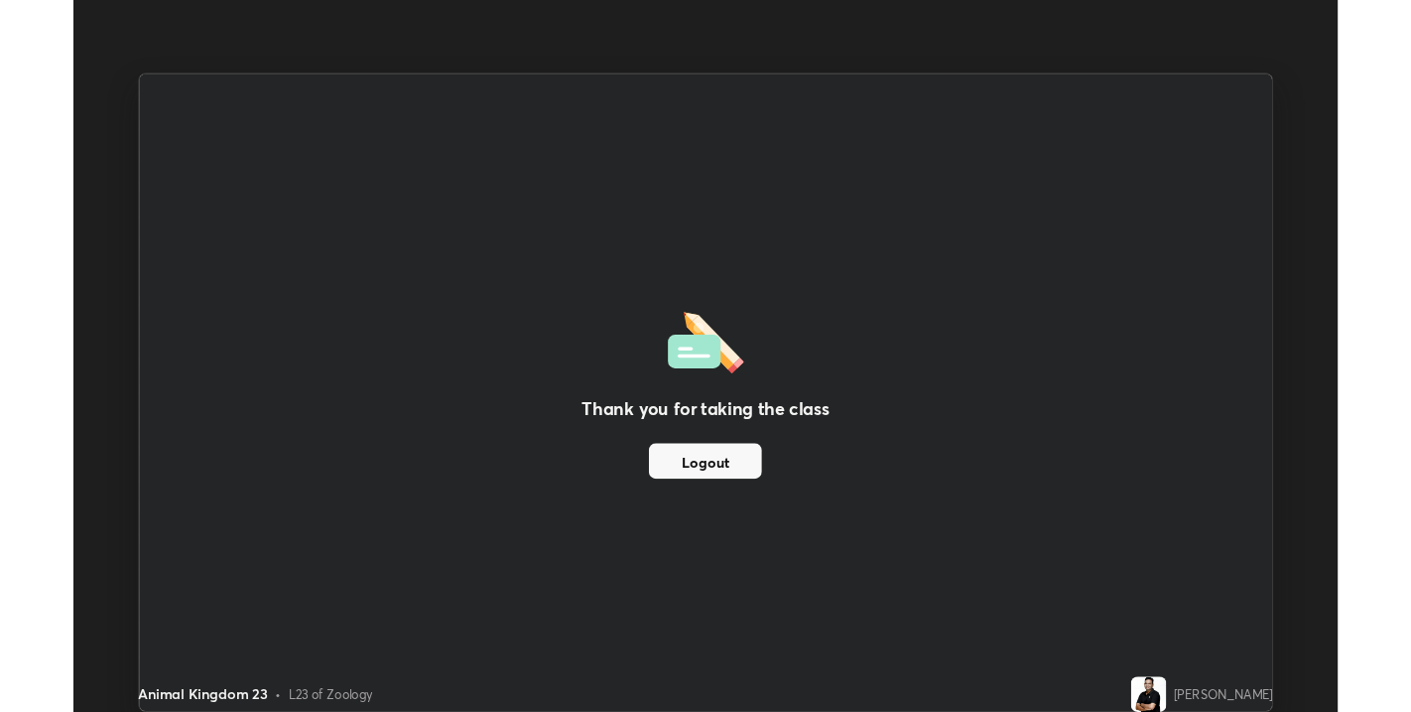
scroll to position [98548, 97848]
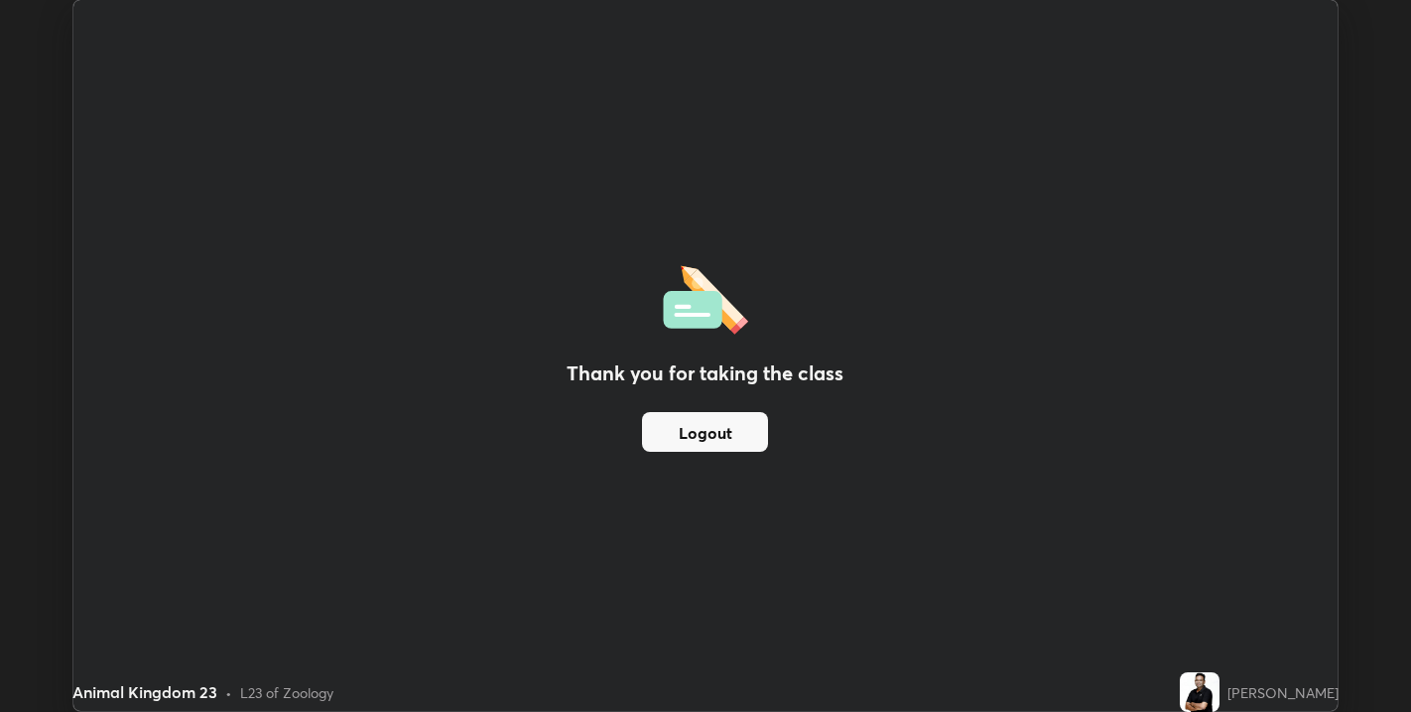
click at [698, 435] on button "Logout" at bounding box center [705, 432] width 126 height 40
